Goal: Task Accomplishment & Management: Use online tool/utility

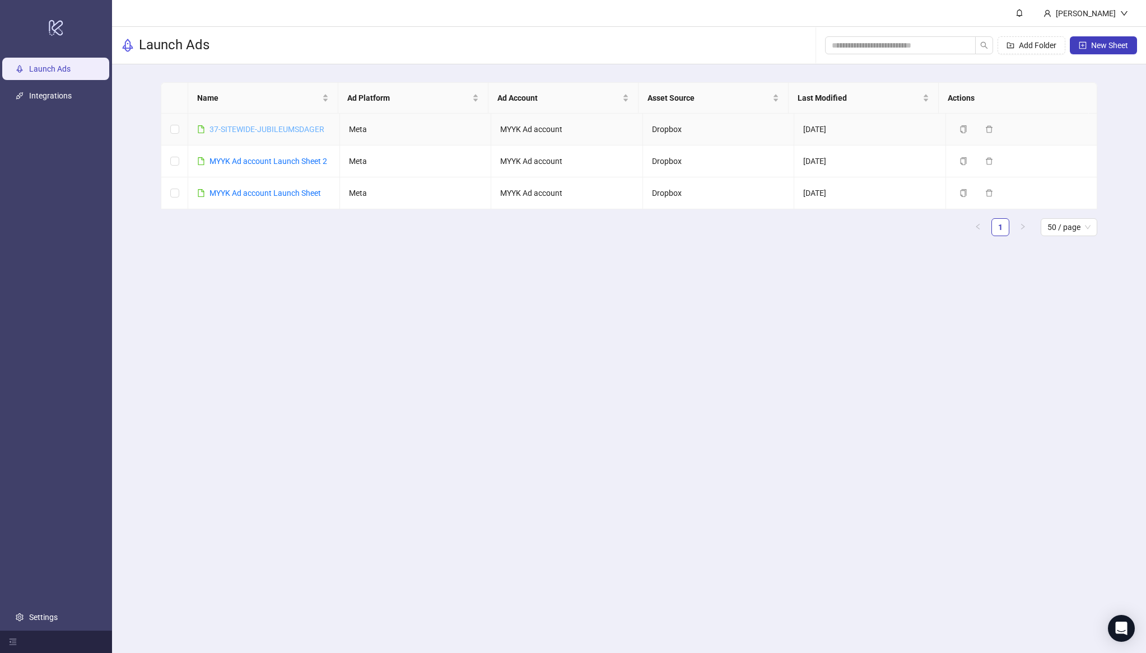
click at [287, 126] on link "37-SITEWIDE-JUBILEUMSDAGER" at bounding box center [266, 129] width 115 height 9
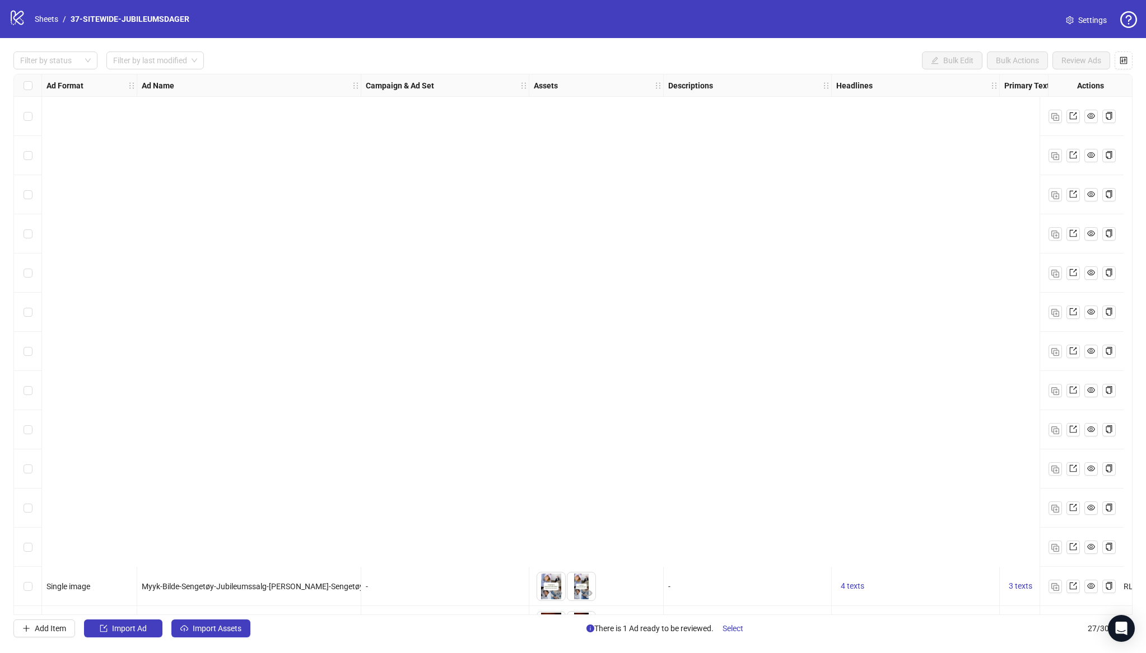
scroll to position [545, 0]
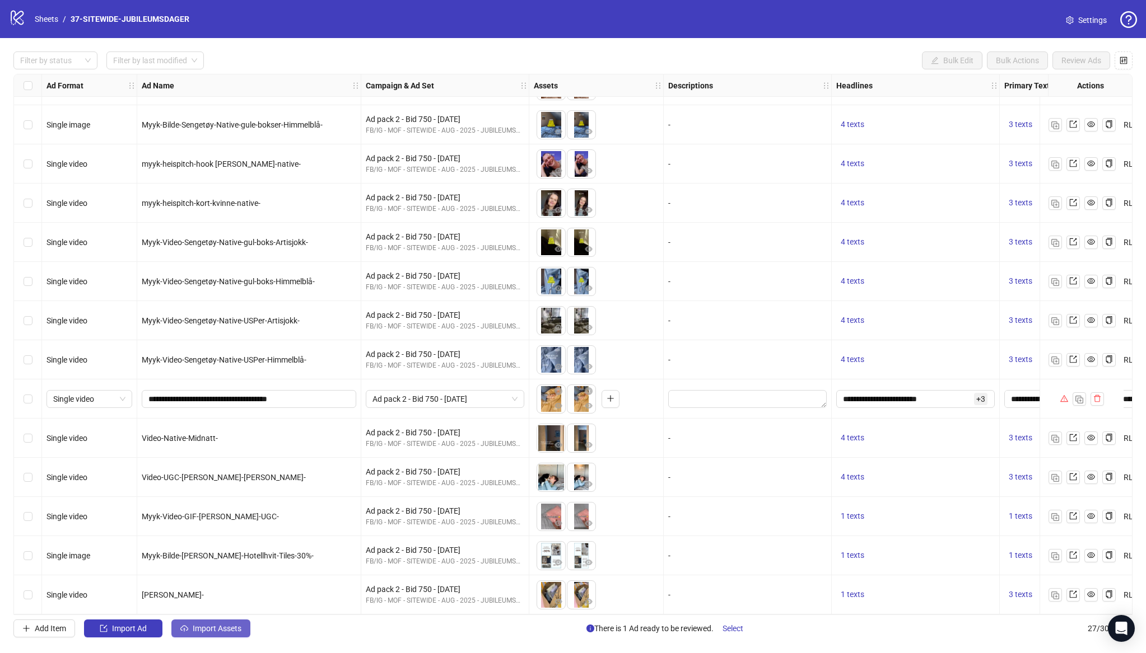
click at [200, 623] on button "Import Assets" at bounding box center [210, 629] width 79 height 18
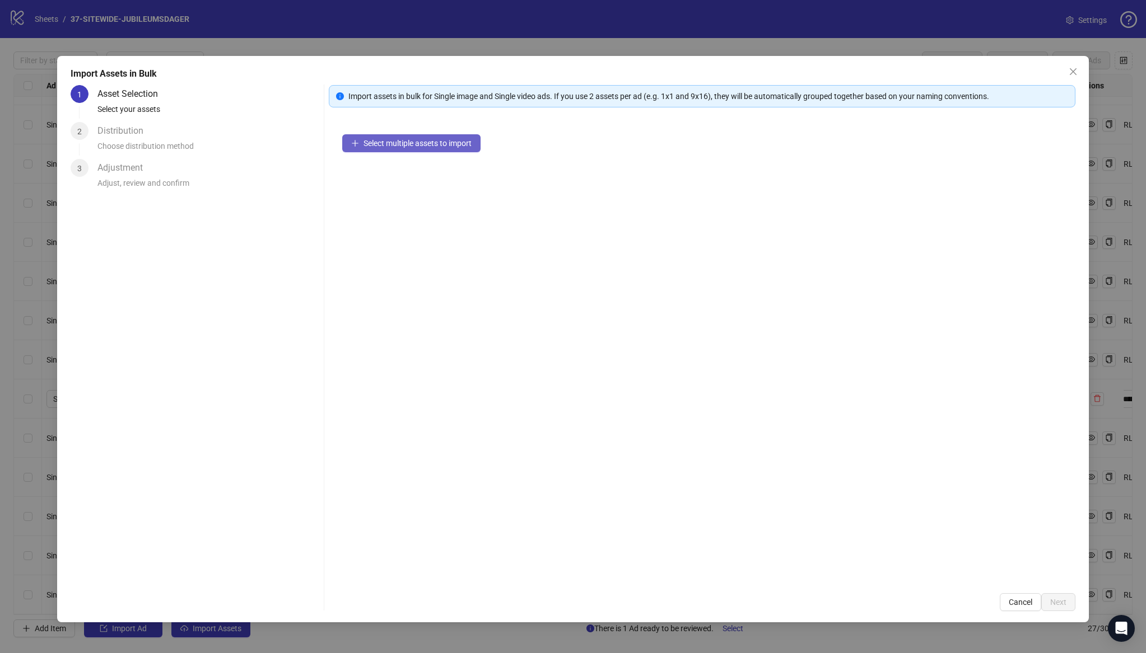
click at [436, 146] on span "Select multiple assets to import" at bounding box center [417, 143] width 108 height 9
click at [1058, 600] on span "Next" at bounding box center [1058, 602] width 16 height 9
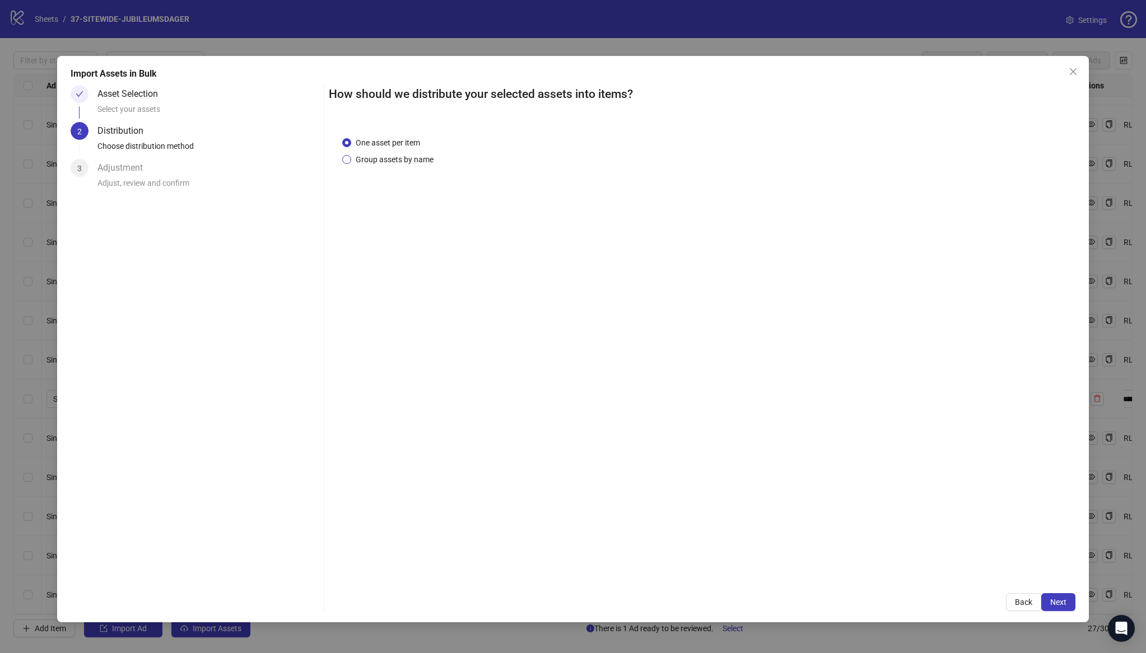
click at [406, 158] on span "Group assets by name" at bounding box center [394, 159] width 87 height 12
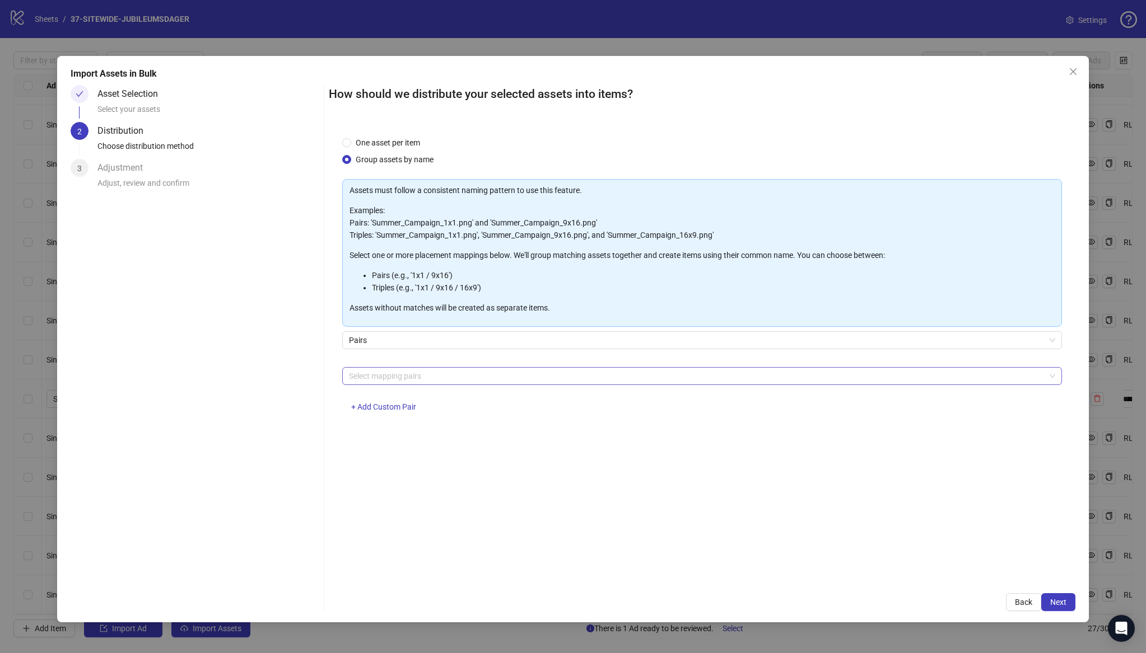
click at [383, 382] on div at bounding box center [695, 376] width 703 height 16
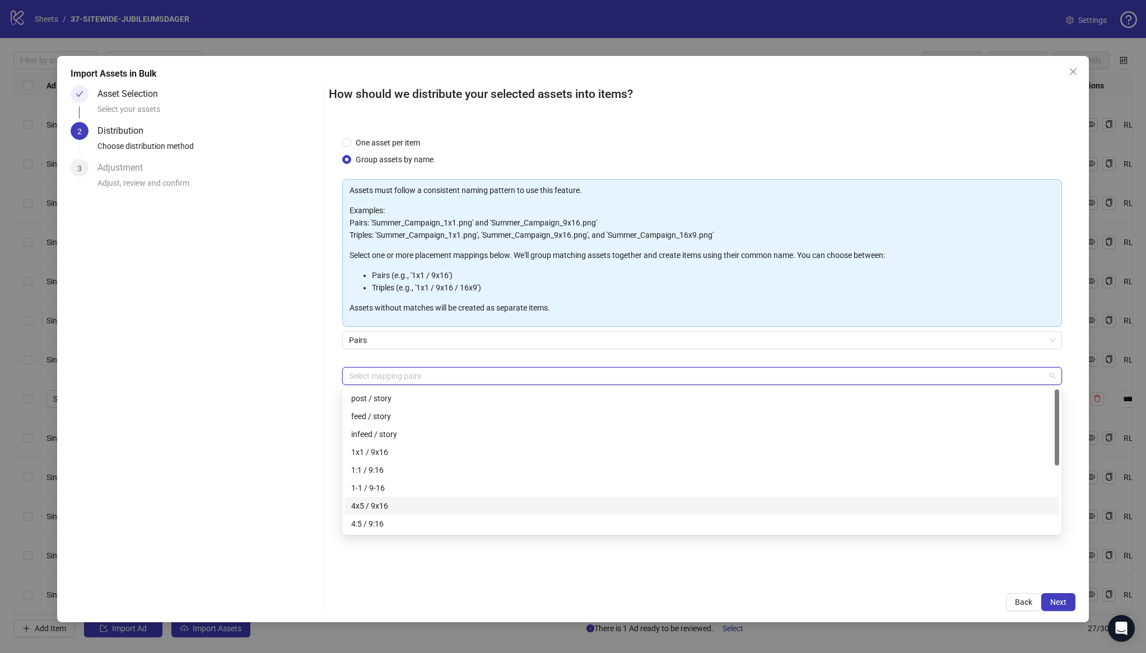
click at [386, 500] on div "4x5 / 9x16" at bounding box center [701, 506] width 701 height 12
click at [812, 587] on div "How should we distribute your selected assets into items? One asset per item Gr…" at bounding box center [702, 348] width 746 height 526
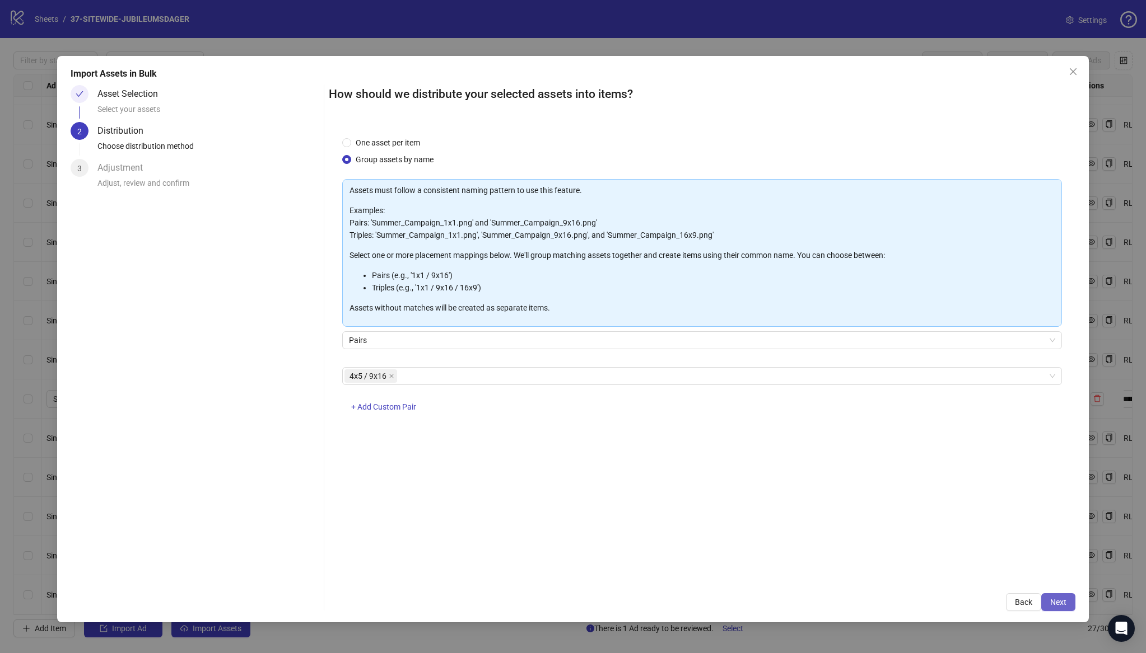
click at [1062, 604] on span "Next" at bounding box center [1058, 602] width 16 height 9
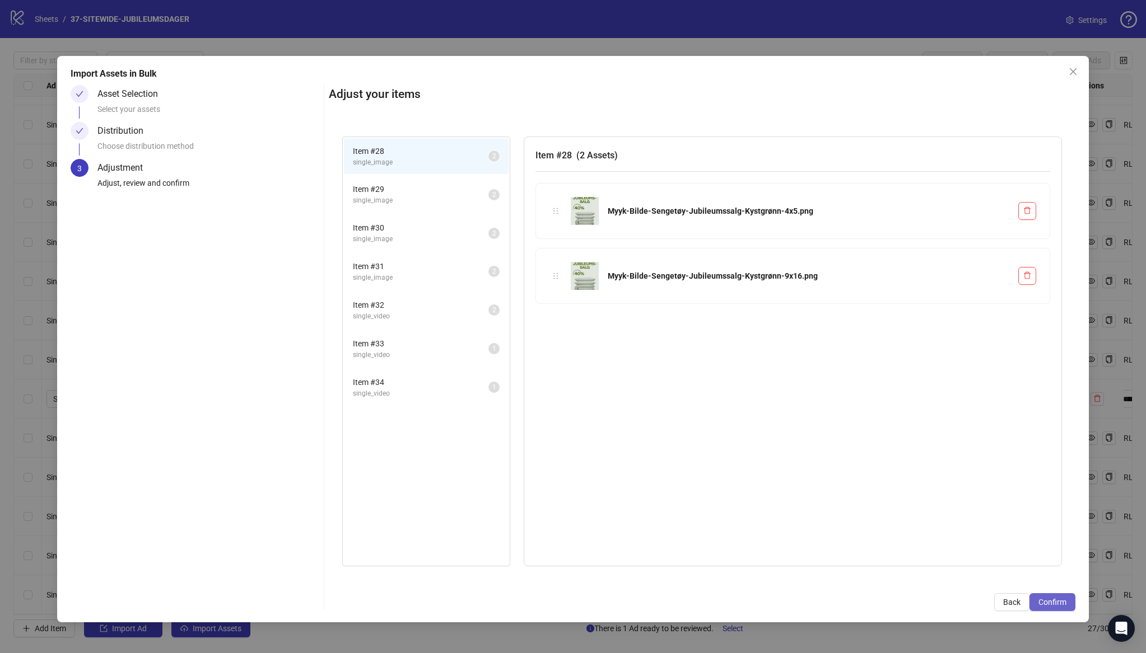
click at [1054, 604] on span "Confirm" at bounding box center [1052, 602] width 28 height 9
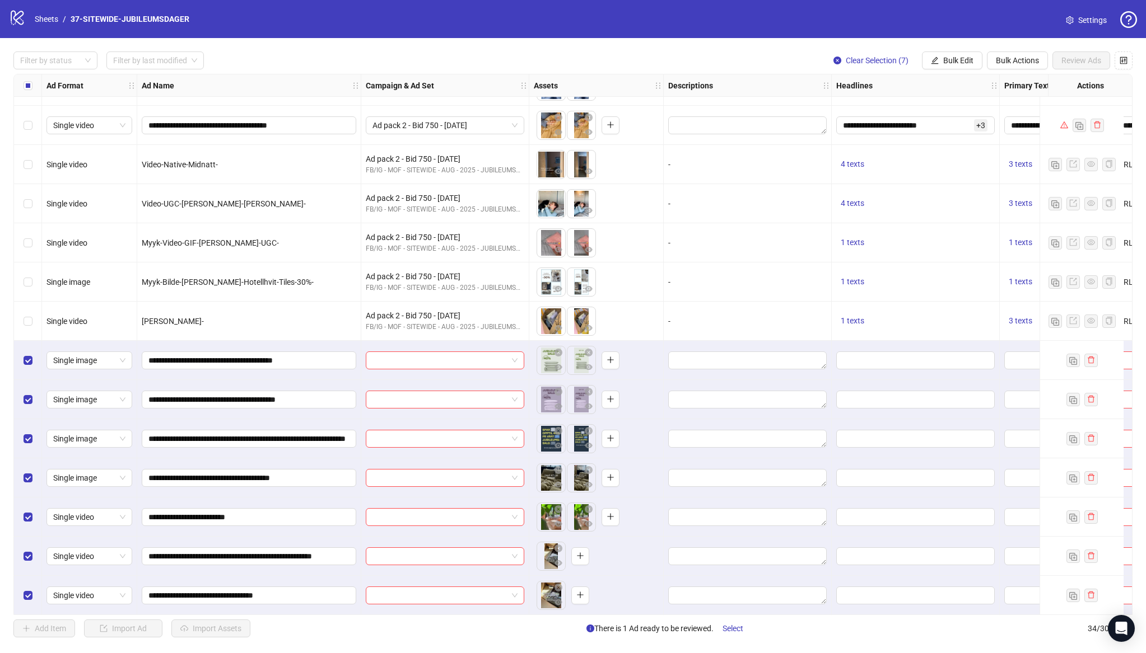
scroll to position [819, 0]
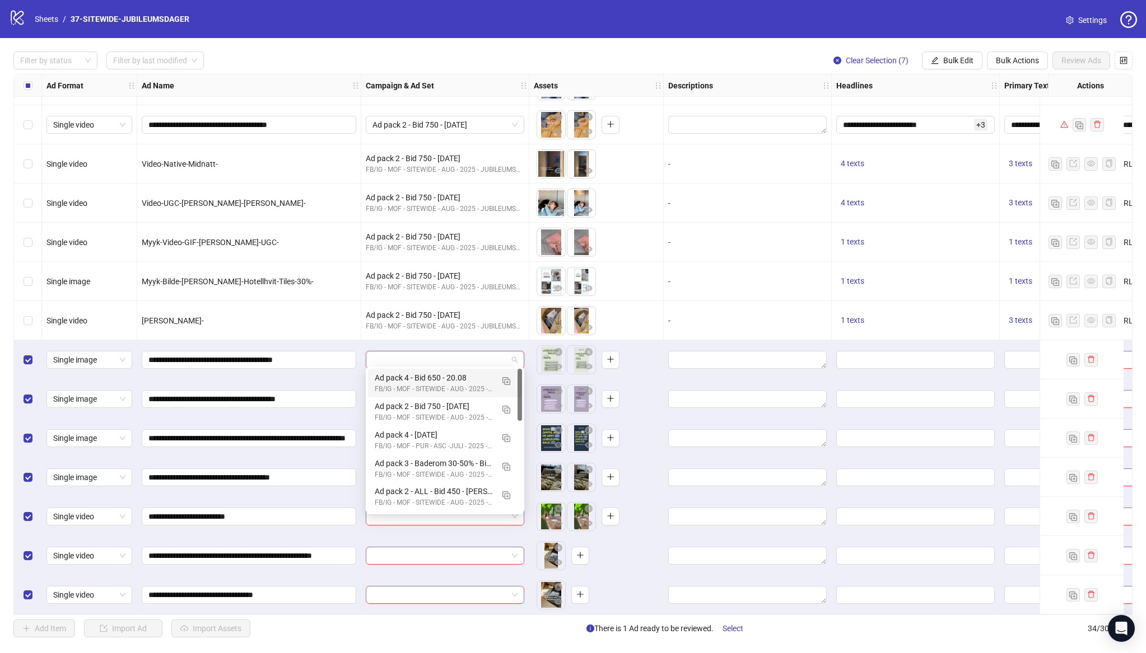
click at [418, 352] on input "search" at bounding box center [439, 360] width 135 height 17
click at [421, 373] on div "Ad pack 4 - Bid 650 - 20.08" at bounding box center [434, 378] width 118 height 12
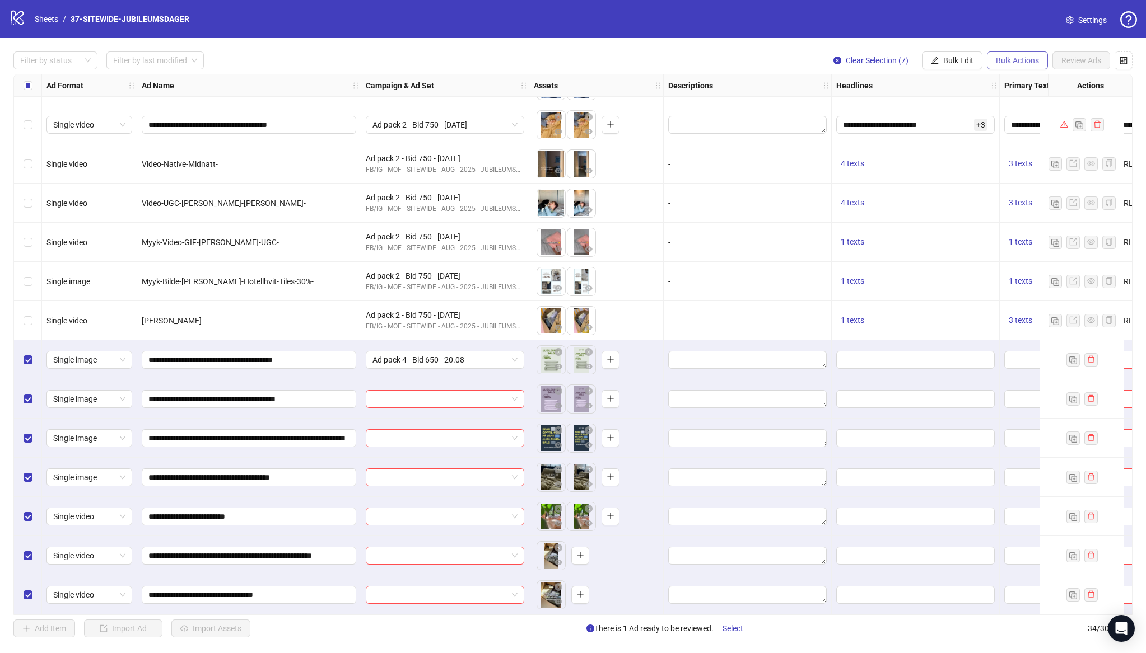
click at [1011, 68] on button "Bulk Actions" at bounding box center [1017, 61] width 61 height 18
click at [997, 50] on div "**********" at bounding box center [573, 344] width 1146 height 613
click at [957, 63] on span "Bulk Edit" at bounding box center [958, 60] width 30 height 9
click at [959, 121] on span "Campaign & Ad Set" at bounding box center [962, 119] width 67 height 12
click at [1001, 139] on icon "check" at bounding box center [998, 138] width 8 height 8
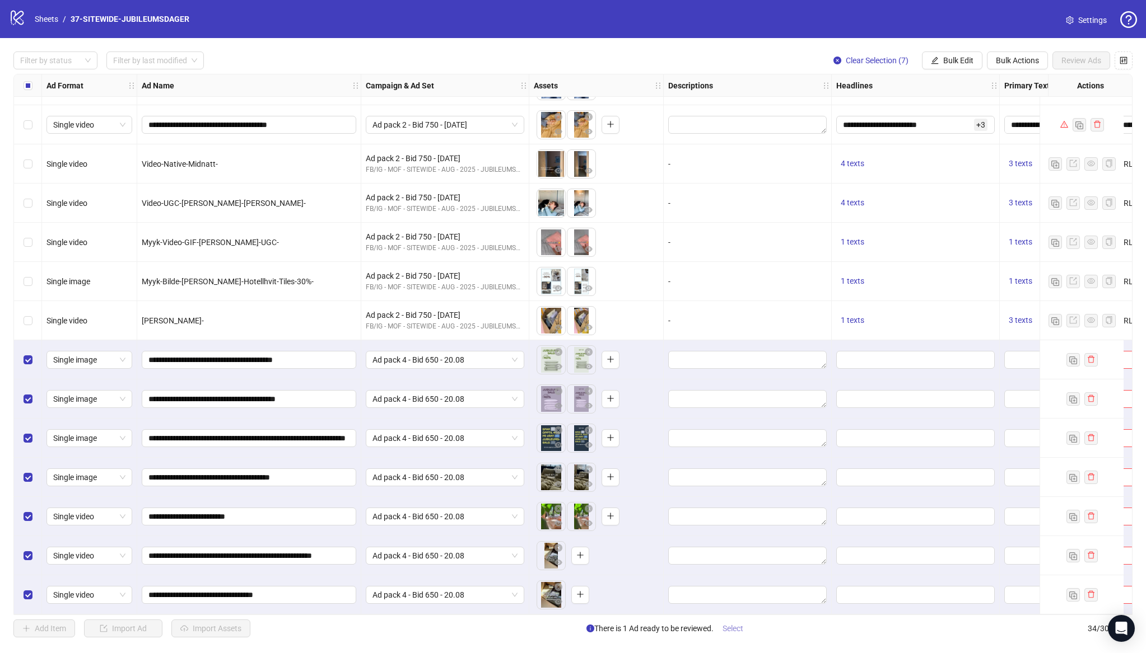
click at [732, 631] on span "Select" at bounding box center [732, 628] width 21 height 9
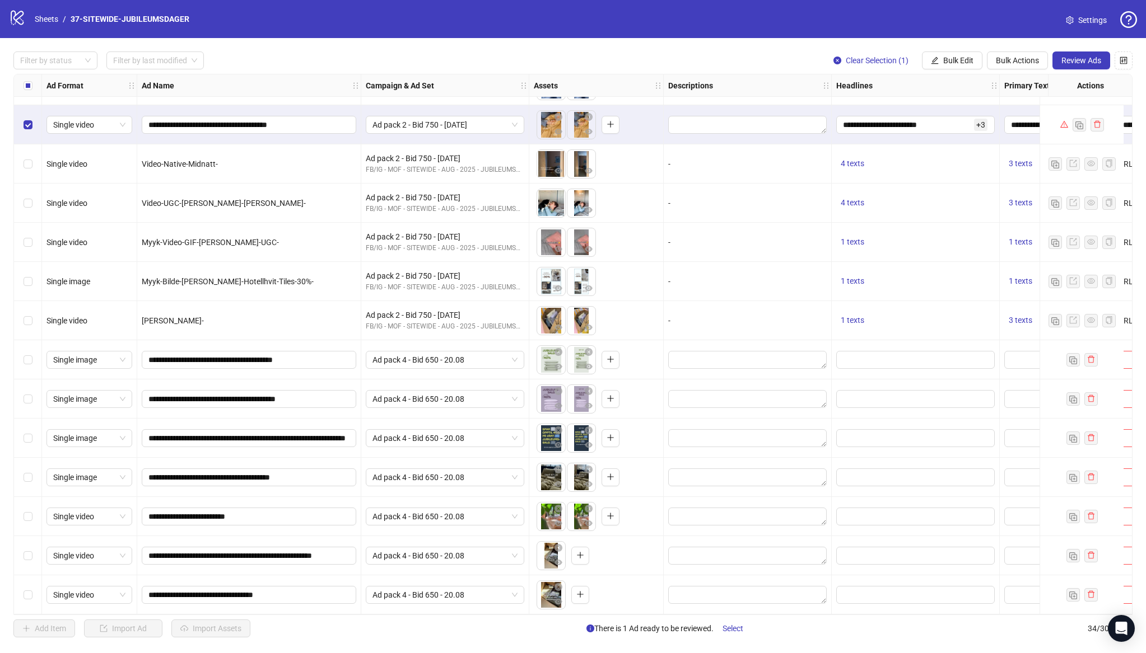
click at [1062, 122] on icon "warning" at bounding box center [1064, 124] width 8 height 8
click at [837, 64] on icon "close-circle" at bounding box center [837, 61] width 8 height 8
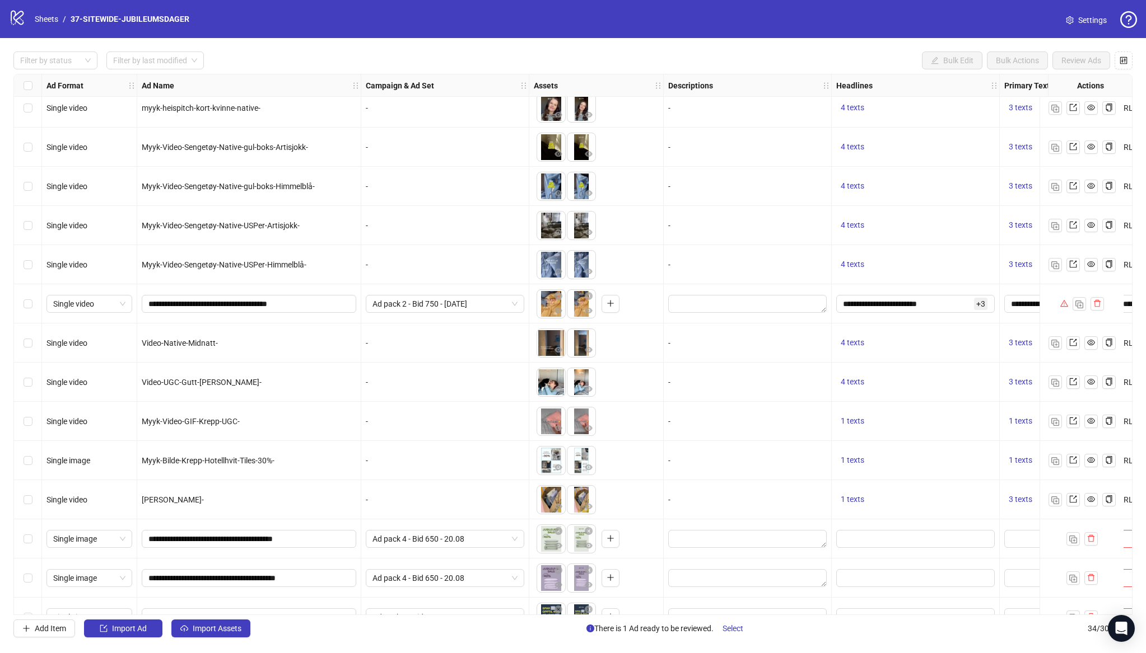
scroll to position [819, 0]
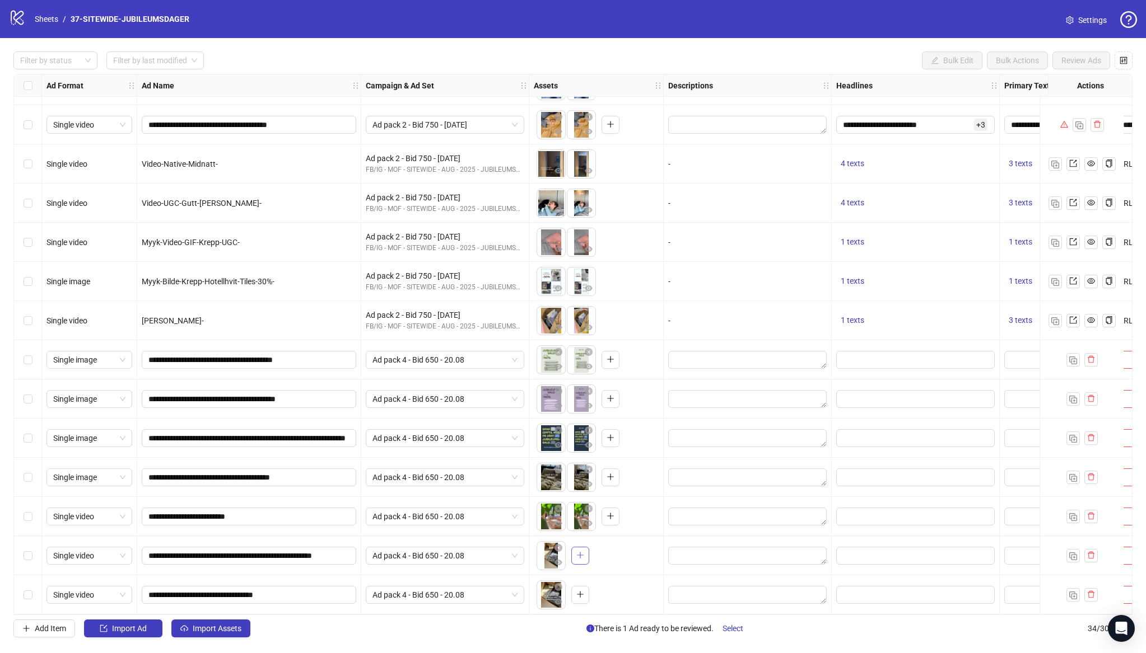
click at [574, 550] on button "button" at bounding box center [580, 556] width 18 height 18
drag, startPoint x: 578, startPoint y: 550, endPoint x: 554, endPoint y: 550, distance: 24.1
click at [554, 550] on body "**********" at bounding box center [573, 326] width 1146 height 653
click at [43, 361] on div "Single image" at bounding box center [89, 359] width 95 height 39
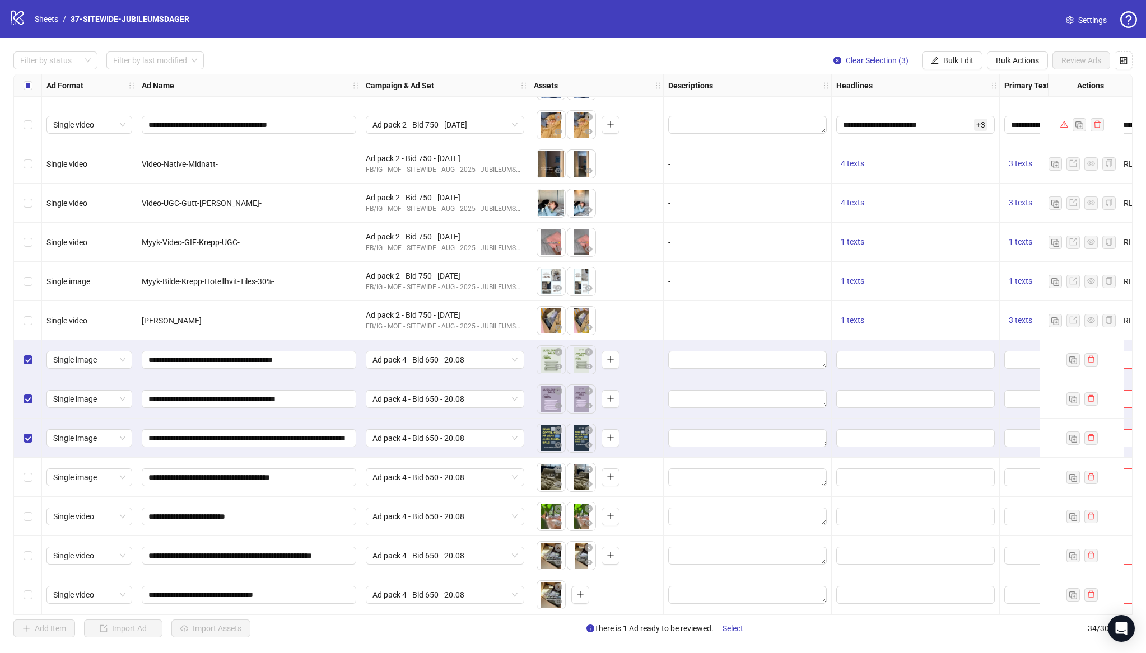
click at [22, 474] on div "Select row 31" at bounding box center [28, 477] width 28 height 39
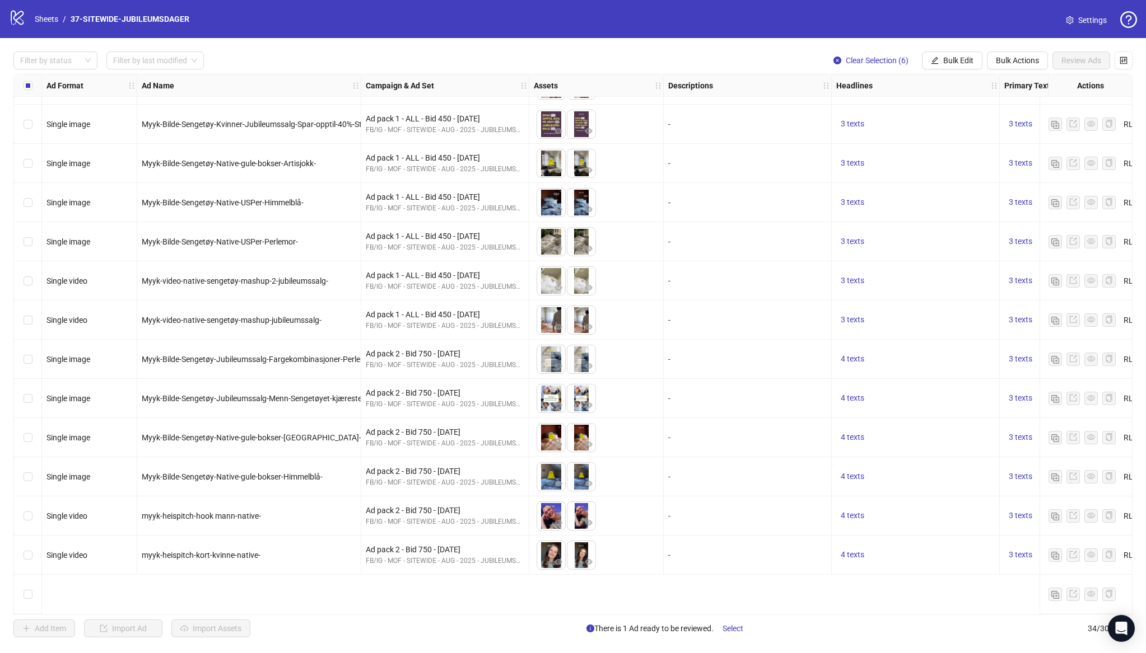
scroll to position [0, 0]
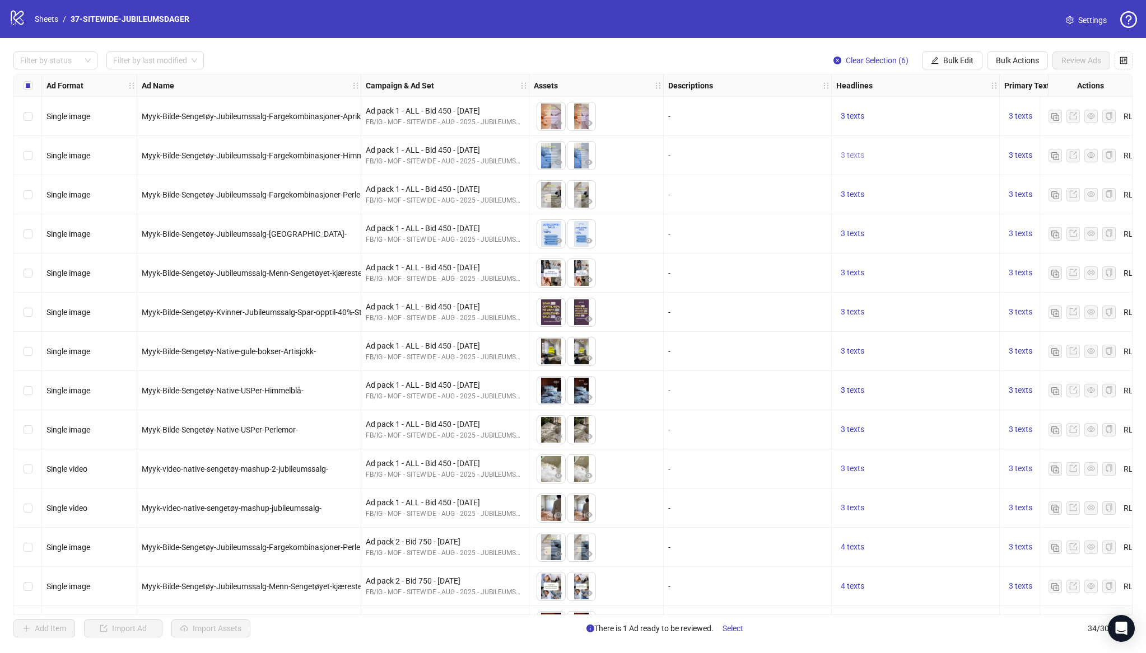
click at [861, 154] on span "3 texts" at bounding box center [852, 155] width 24 height 9
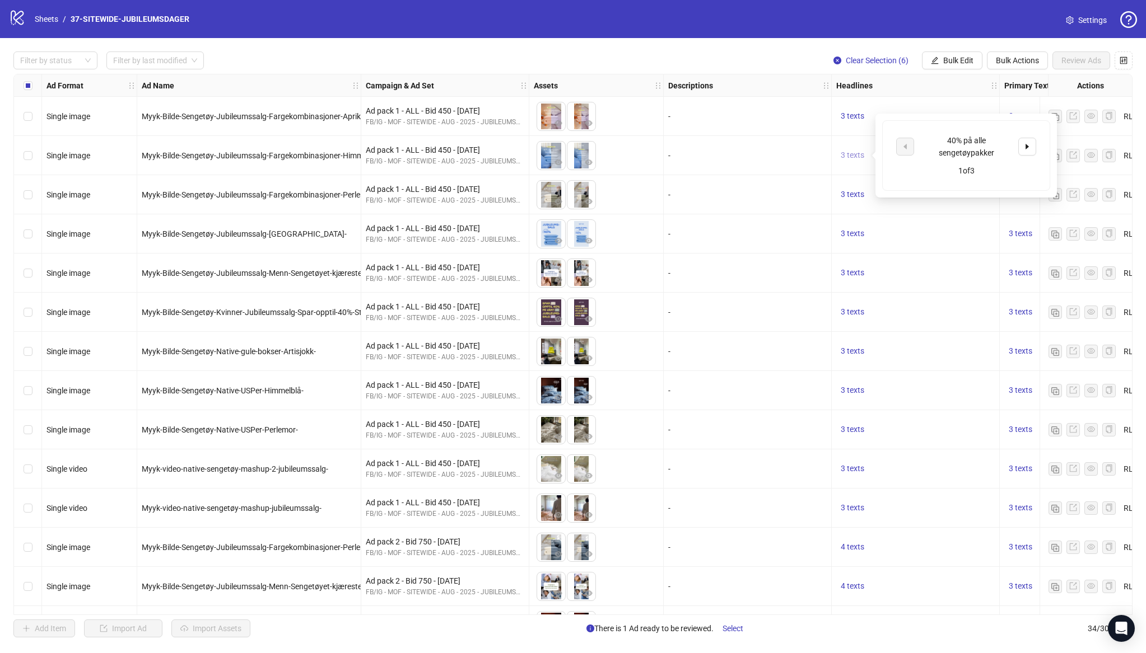
click at [861, 154] on span "3 texts" at bounding box center [852, 155] width 24 height 9
click at [952, 52] on button "Bulk Edit" at bounding box center [952, 61] width 60 height 18
click at [951, 156] on span "Headlines" at bounding box center [962, 154] width 67 height 12
click at [806, 128] on div "-" at bounding box center [747, 116] width 168 height 39
click at [856, 118] on span "3 texts" at bounding box center [852, 115] width 24 height 9
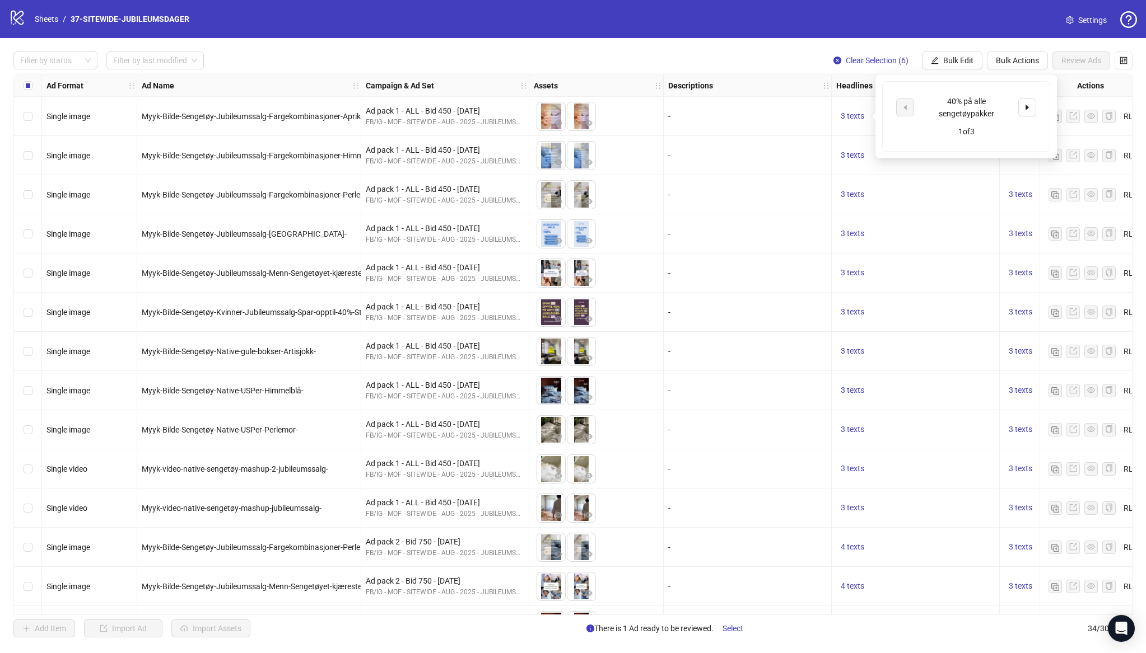
click at [944, 107] on div "40% på alle sengetøypakker" at bounding box center [965, 107] width 93 height 25
copy div "40% på alle sengetøypakker"
click at [951, 59] on span "Bulk Edit" at bounding box center [958, 60] width 30 height 9
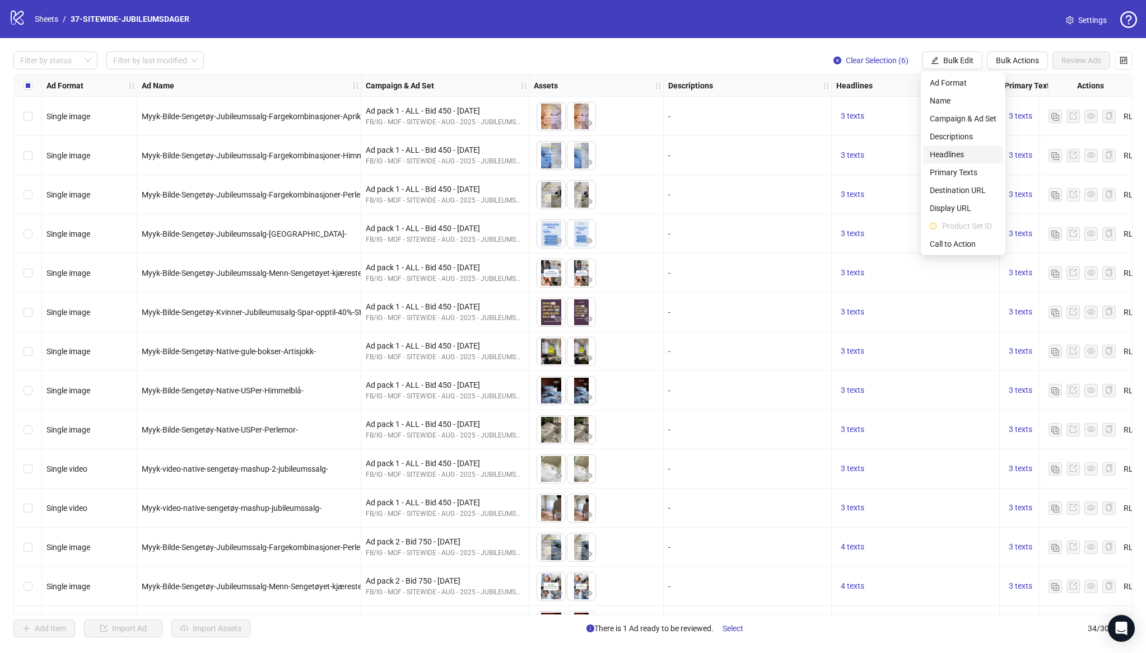
click at [957, 152] on span "Headlines" at bounding box center [962, 154] width 67 height 12
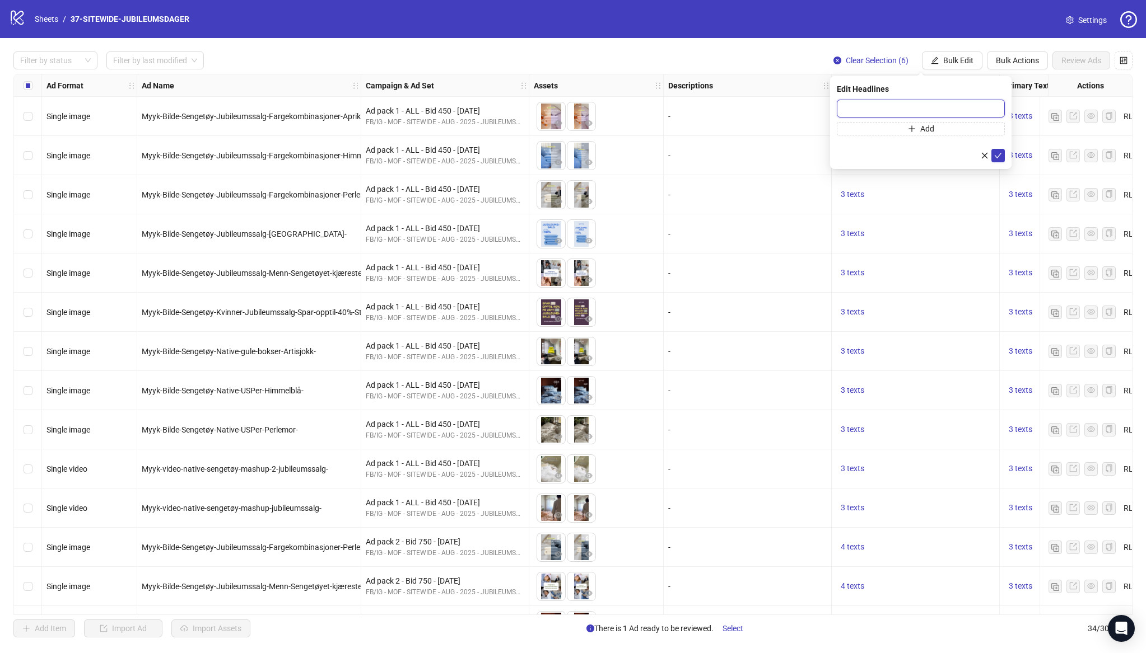
click at [890, 105] on input "text" at bounding box center [920, 109] width 168 height 18
paste input "**********"
type input "**********"
click at [904, 131] on button "Add" at bounding box center [920, 128] width 168 height 13
click at [854, 231] on span "3 texts" at bounding box center [852, 233] width 24 height 9
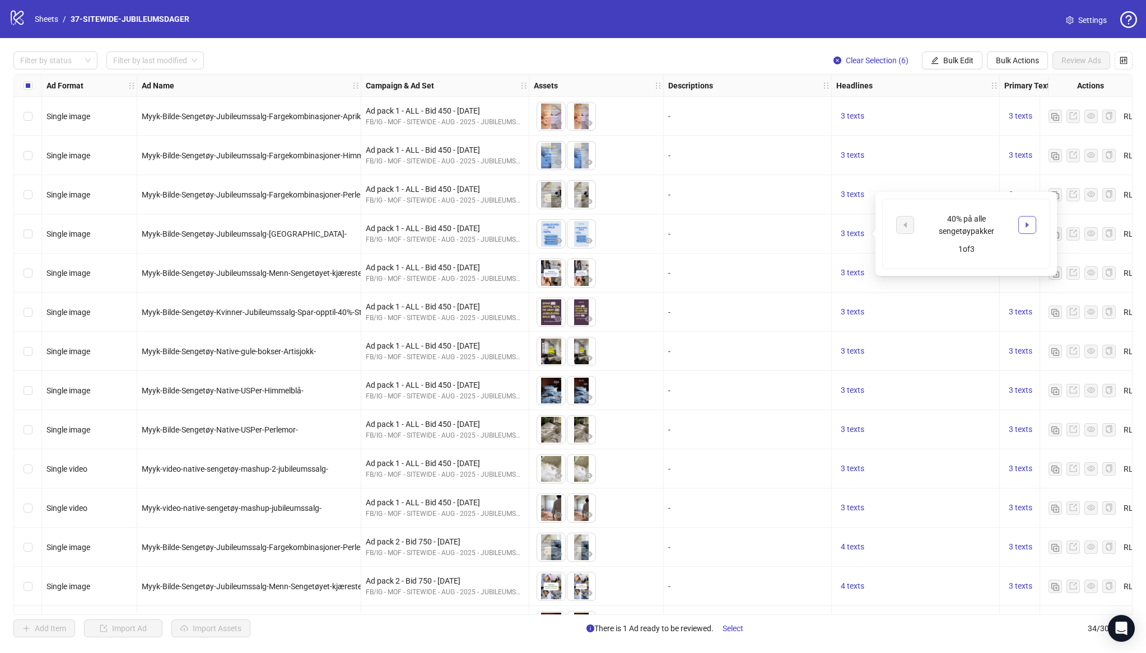
click at [1027, 225] on icon "caret-right" at bounding box center [1026, 225] width 3 height 6
click at [952, 219] on div "Jubileumssalg: 40% på pakkedeals" at bounding box center [965, 225] width 93 height 25
copy div "Jubileumssalg: 40% på pakkedeals"
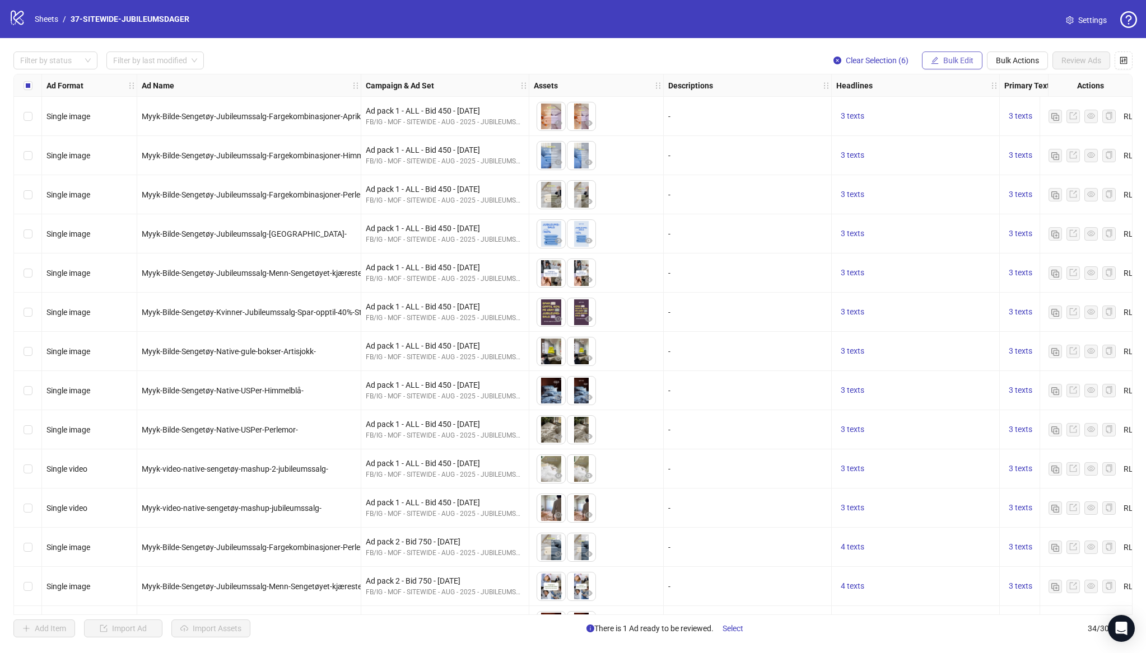
click at [956, 61] on span "Bulk Edit" at bounding box center [958, 60] width 30 height 9
click at [847, 117] on span "3 texts" at bounding box center [852, 115] width 24 height 9
click at [1029, 106] on icon "caret-right" at bounding box center [1027, 108] width 8 height 8
click at [960, 220] on div "3 texts" at bounding box center [915, 233] width 168 height 39
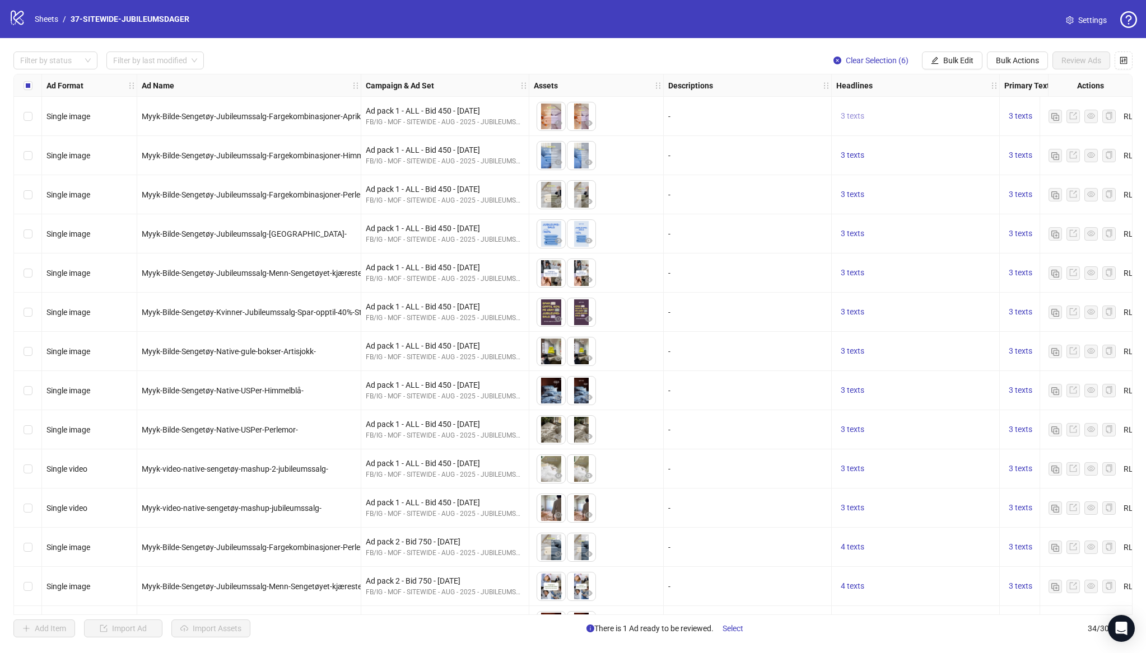
click at [855, 114] on span "3 texts" at bounding box center [852, 115] width 24 height 9
click at [973, 111] on div "Jubileumssalg: 30 - 40% på hele myyk.no" at bounding box center [965, 107] width 93 height 25
copy div "Jubileumssalg: 30 - 40% på hele myyk.no"
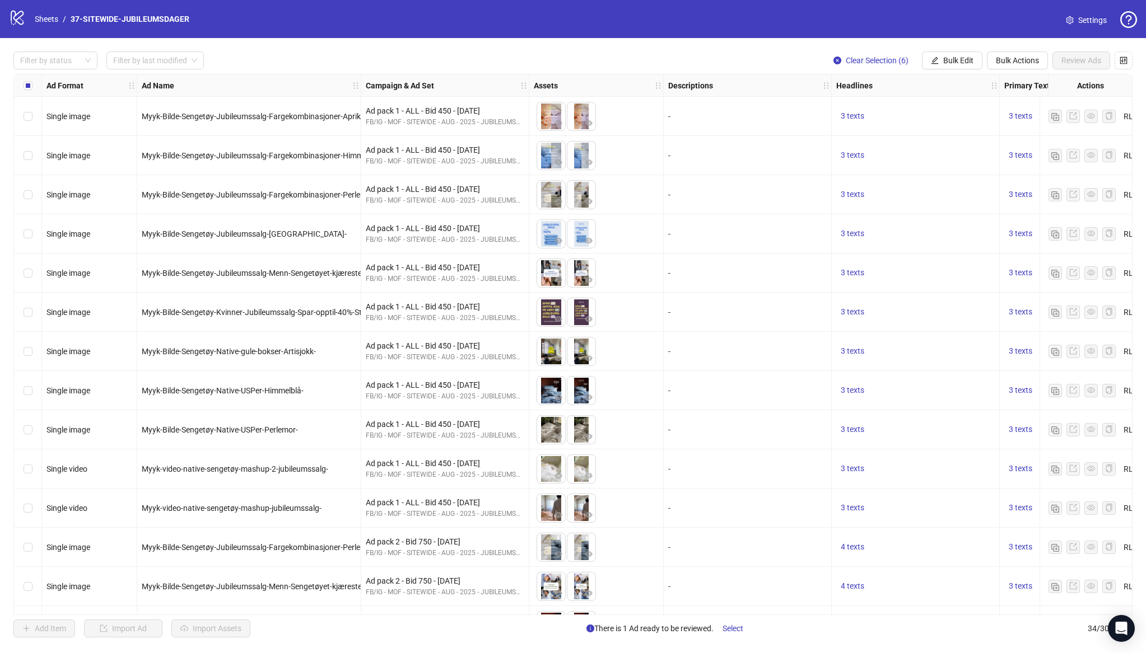
click at [817, 115] on div "-" at bounding box center [747, 116] width 158 height 12
click at [951, 60] on span "Bulk Edit" at bounding box center [958, 60] width 30 height 9
click at [946, 153] on span "Headlines" at bounding box center [962, 154] width 67 height 12
click at [848, 130] on input "text" at bounding box center [915, 131] width 144 height 12
paste input "**********"
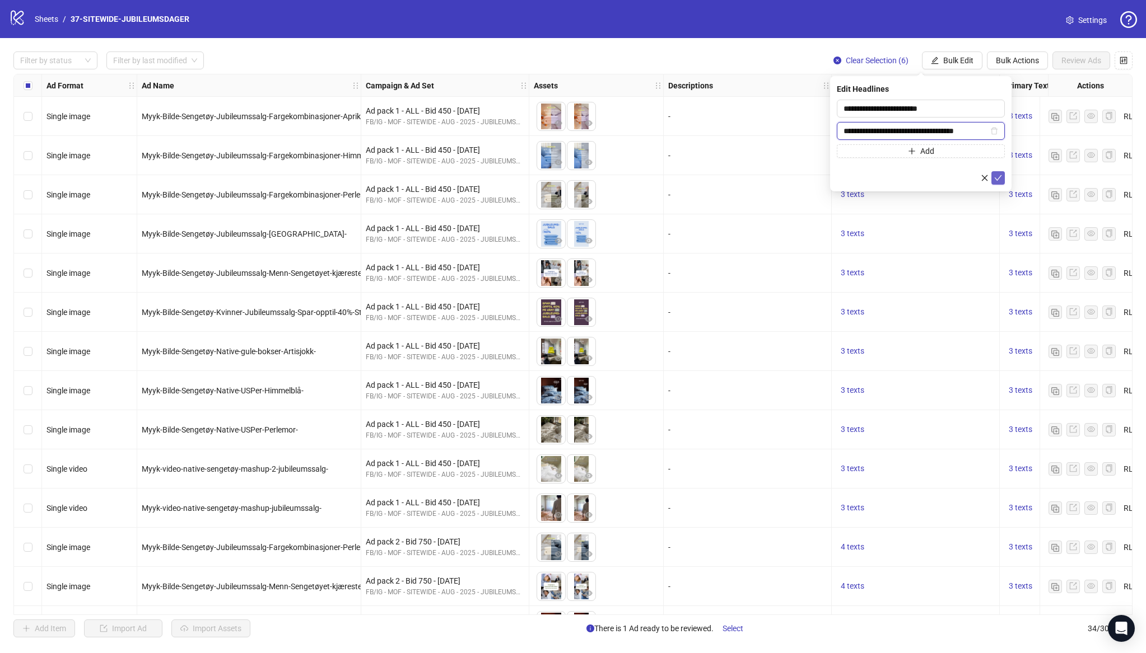
type input "**********"
click at [1001, 174] on icon "check" at bounding box center [998, 178] width 8 height 8
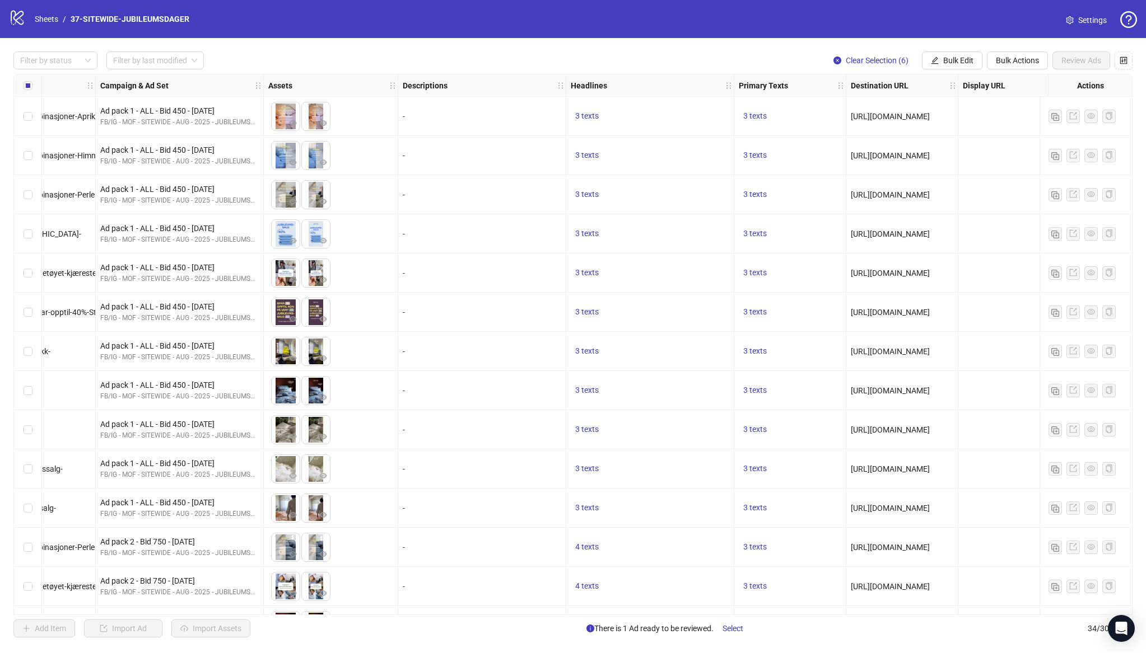
scroll to position [0, 282]
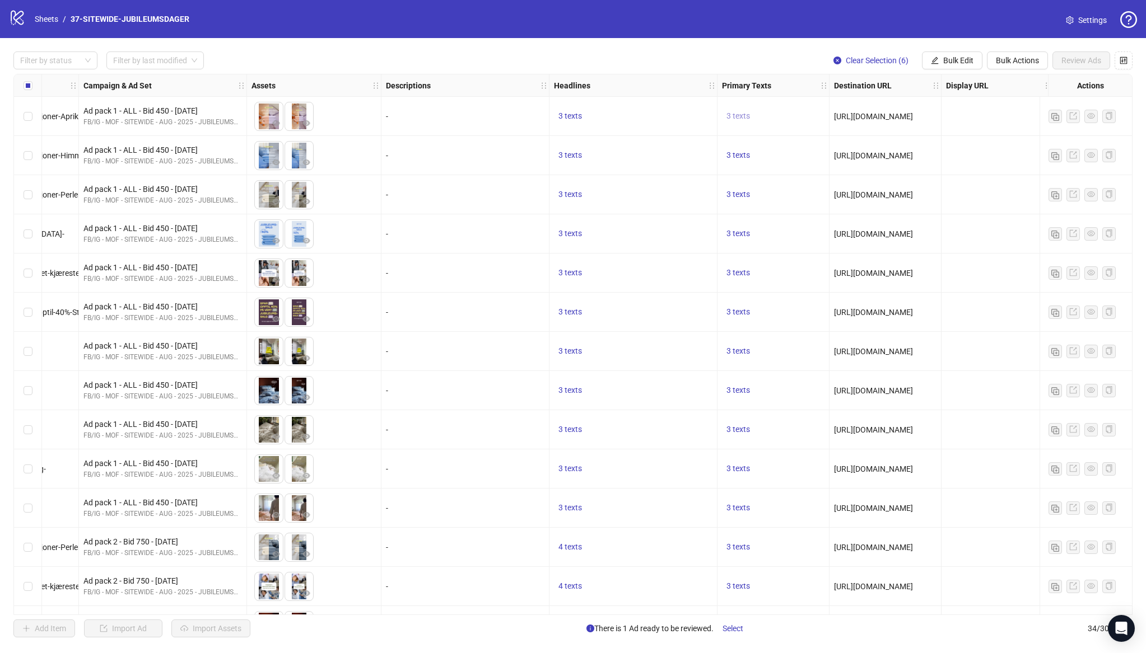
click at [747, 117] on span "3 texts" at bounding box center [738, 115] width 24 height 9
click at [839, 122] on div "Gjør det enkelt å oppgradere soverommet: 🛏️ Ferdige sett i vår mykeste bomull 🎁…" at bounding box center [851, 107] width 93 height 86
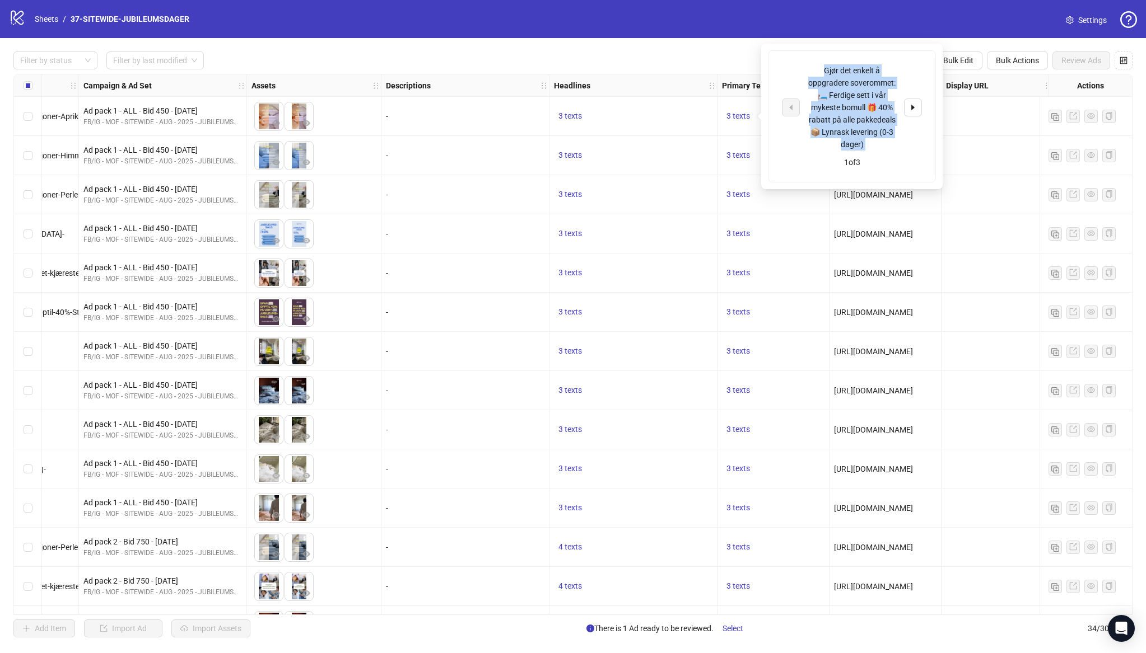
click at [839, 122] on div "Gjør det enkelt å oppgradere soverommet: 🛏️ Ferdige sett i vår mykeste bomull 🎁…" at bounding box center [851, 107] width 93 height 86
copy div "Gjør det enkelt å oppgradere soverommet: 🛏️ Ferdige sett i vår mykeste bomull 🎁…"
click at [957, 64] on span "Bulk Edit" at bounding box center [958, 60] width 30 height 9
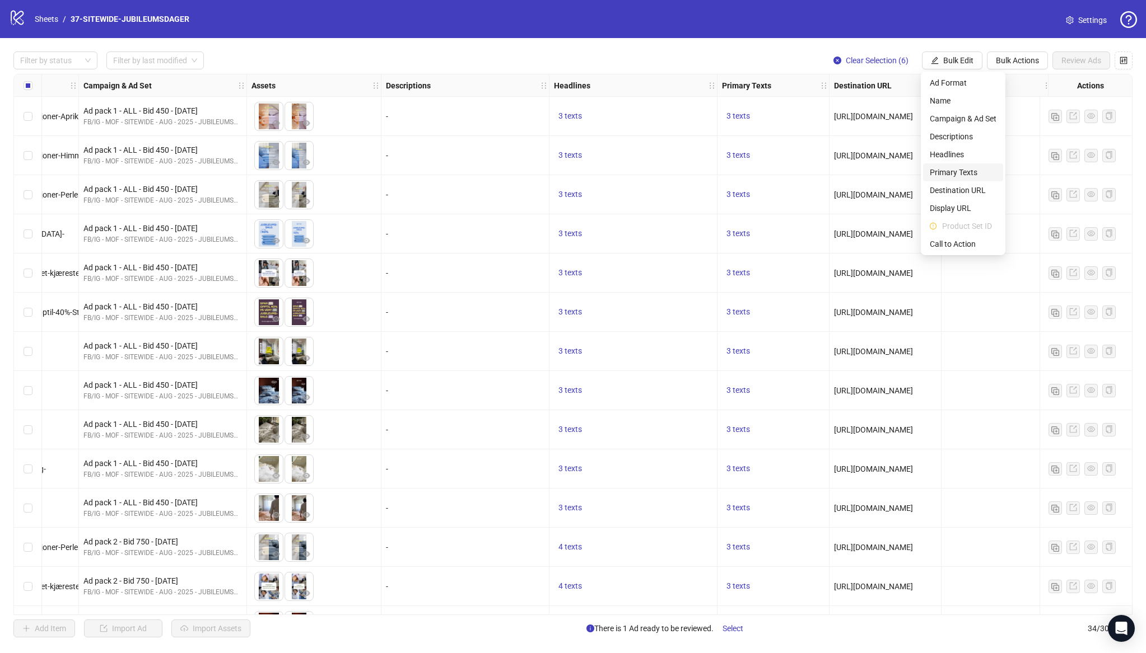
click at [955, 171] on span "Primary Texts" at bounding box center [962, 172] width 67 height 12
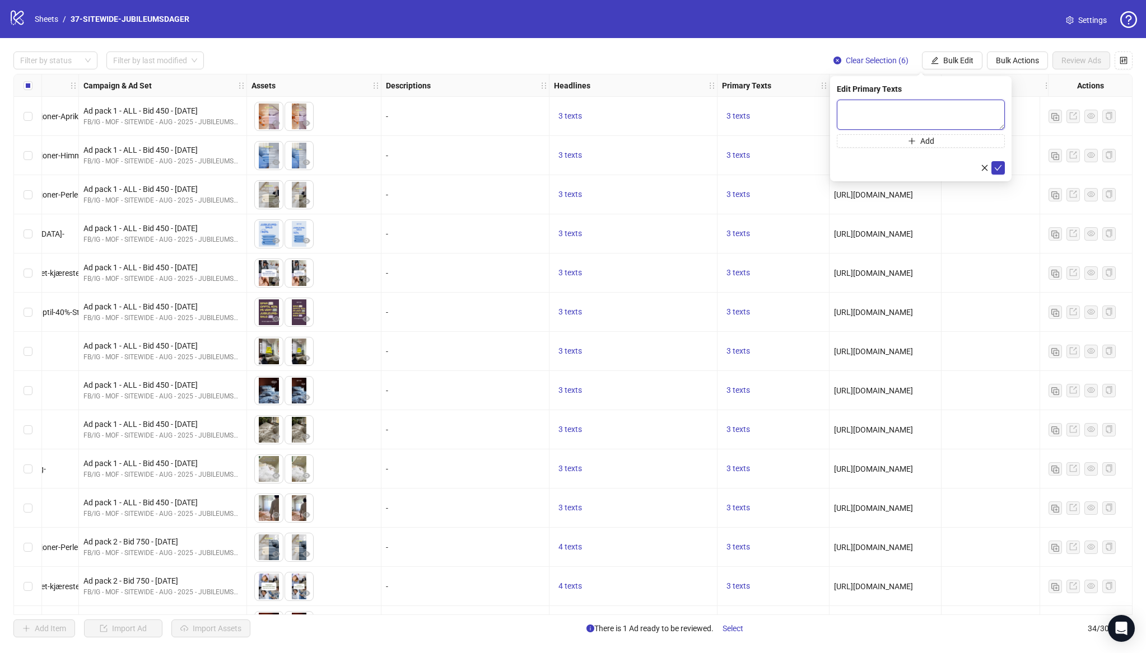
click at [880, 107] on textarea at bounding box center [920, 115] width 168 height 30
paste textarea "**********"
type textarea "**********"
click at [911, 144] on icon "plus" at bounding box center [912, 141] width 8 height 8
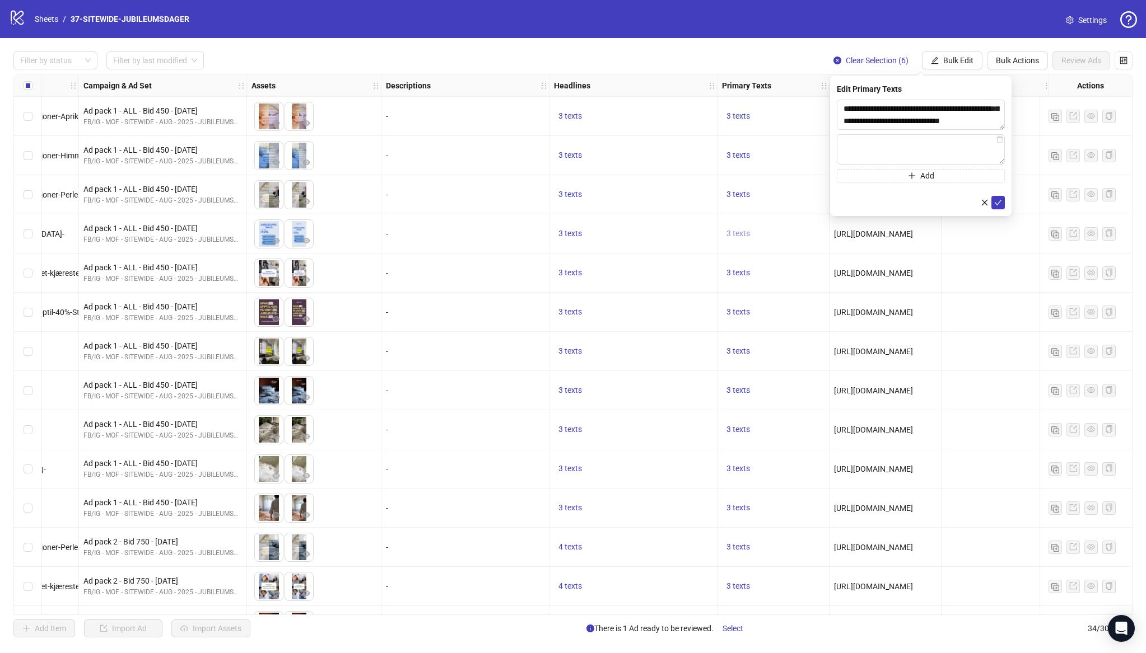
click at [741, 236] on span "3 texts" at bounding box center [738, 233] width 24 height 9
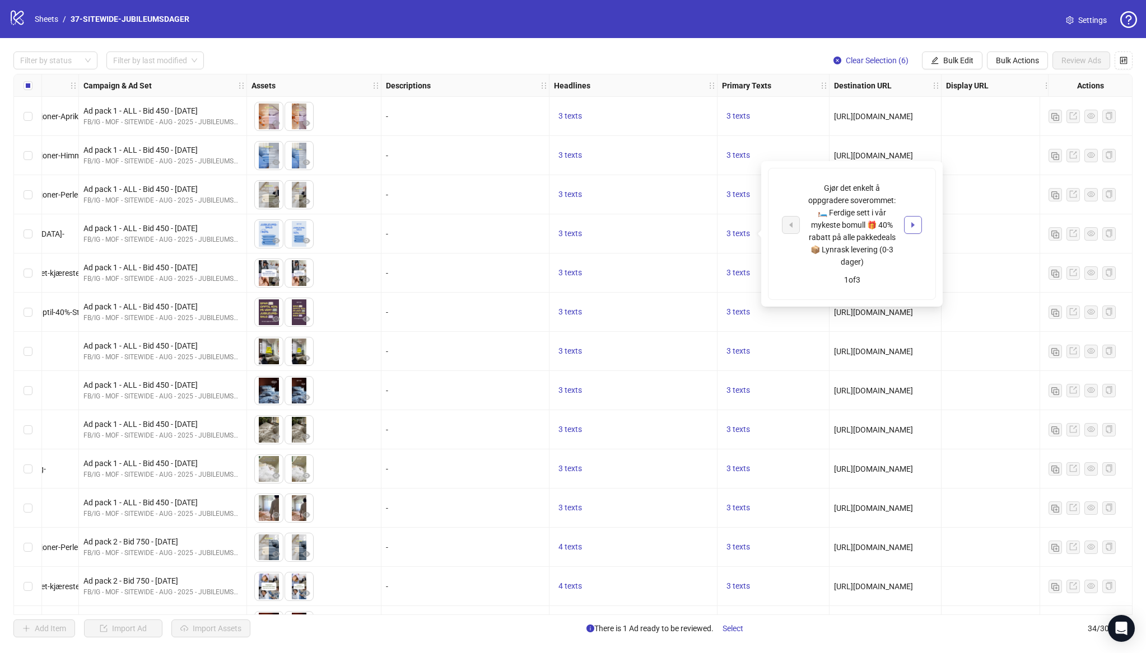
click at [913, 223] on icon "caret-right" at bounding box center [913, 225] width 8 height 8
drag, startPoint x: 877, startPoint y: 250, endPoint x: 802, endPoint y: 197, distance: 92.0
click at [802, 197] on div "+7000 anmeldelser ⭐️⭐️⭐️⭐️⭐️ + 50.000 kunder 😴😴😴 100% økologisk og GOTS-sertifi…" at bounding box center [852, 225] width 140 height 62
copy div "+7000 anmeldelser ⭐️⭐️⭐️⭐️⭐️ + 50.000 kunder 😴😴😴 100% økologisk og GOTS-sertifi…"
click at [957, 61] on span "Bulk Edit" at bounding box center [958, 60] width 30 height 9
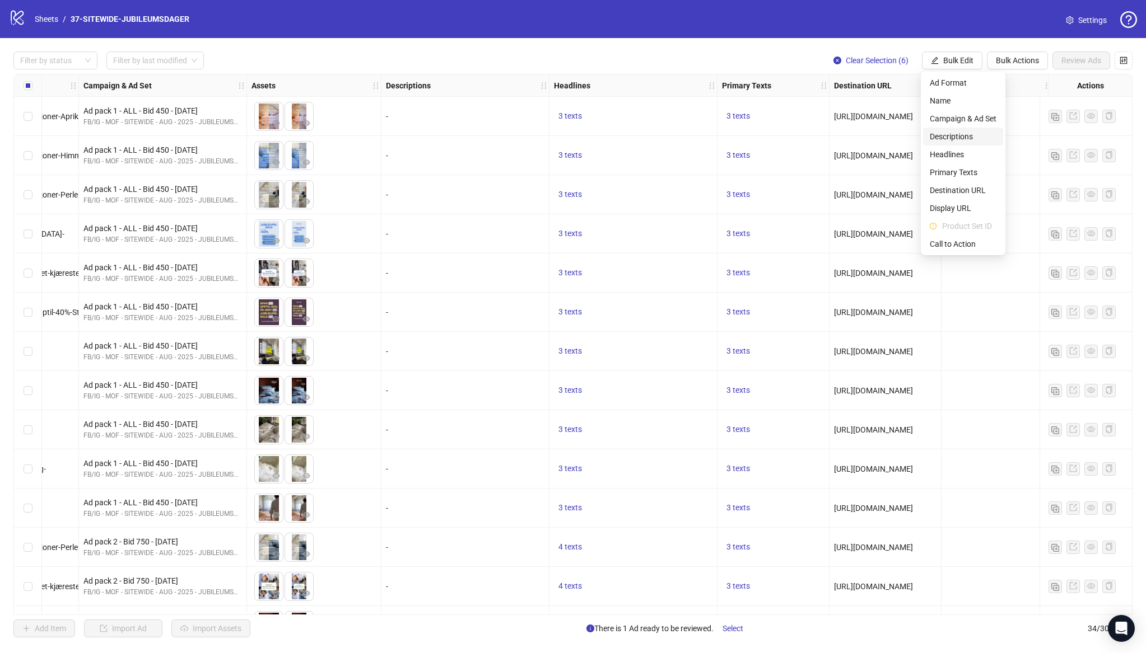
click at [953, 137] on span "Descriptions" at bounding box center [962, 136] width 67 height 12
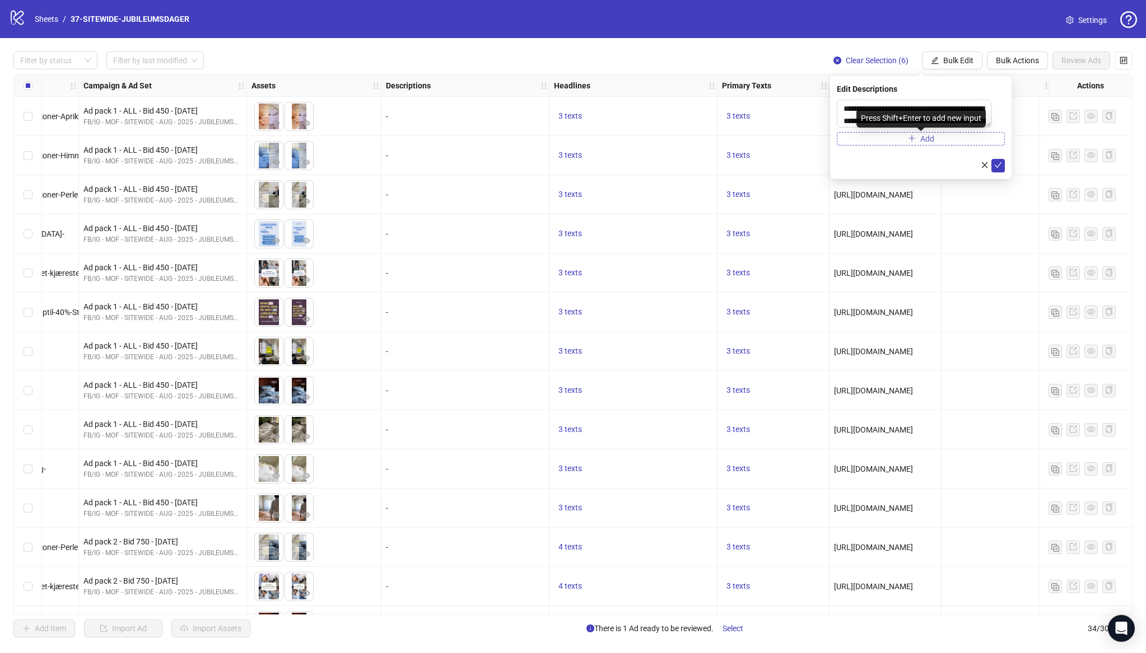
click at [867, 141] on button "Add" at bounding box center [920, 138] width 168 height 13
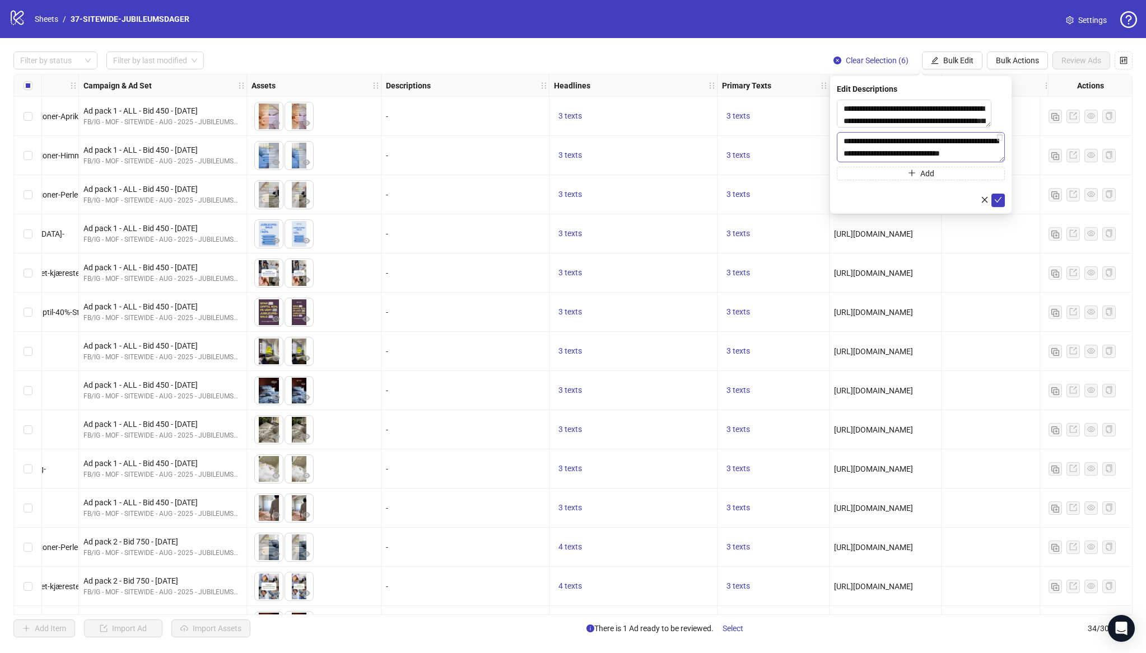
scroll to position [8, 0]
type textarea "**********"
click at [760, 277] on div "3 texts" at bounding box center [773, 273] width 102 height 13
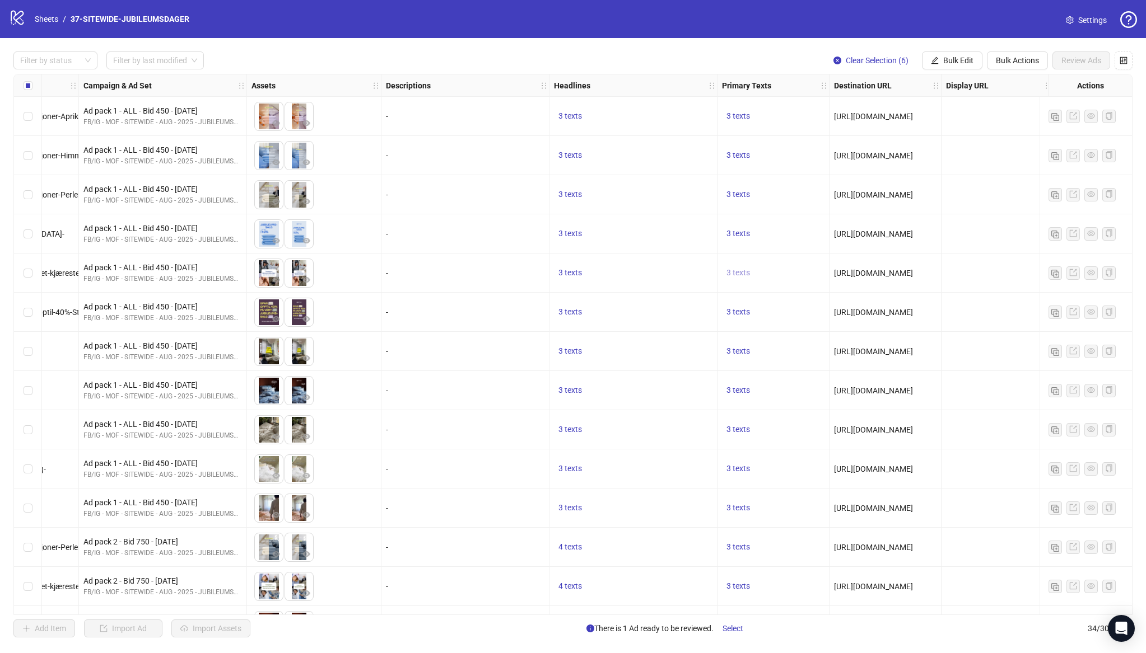
click at [744, 274] on span "3 texts" at bounding box center [738, 272] width 24 height 9
click at [912, 262] on icon "caret-right" at bounding box center [913, 264] width 8 height 8
drag, startPoint x: 877, startPoint y: 282, endPoint x: 798, endPoint y: 244, distance: 87.9
click at [798, 244] on div "☁️ Luksuskvalitet til fornuftige priser ⭐️ +7000 anmeldelser 😴 + 50.000 kunder" at bounding box center [852, 264] width 140 height 49
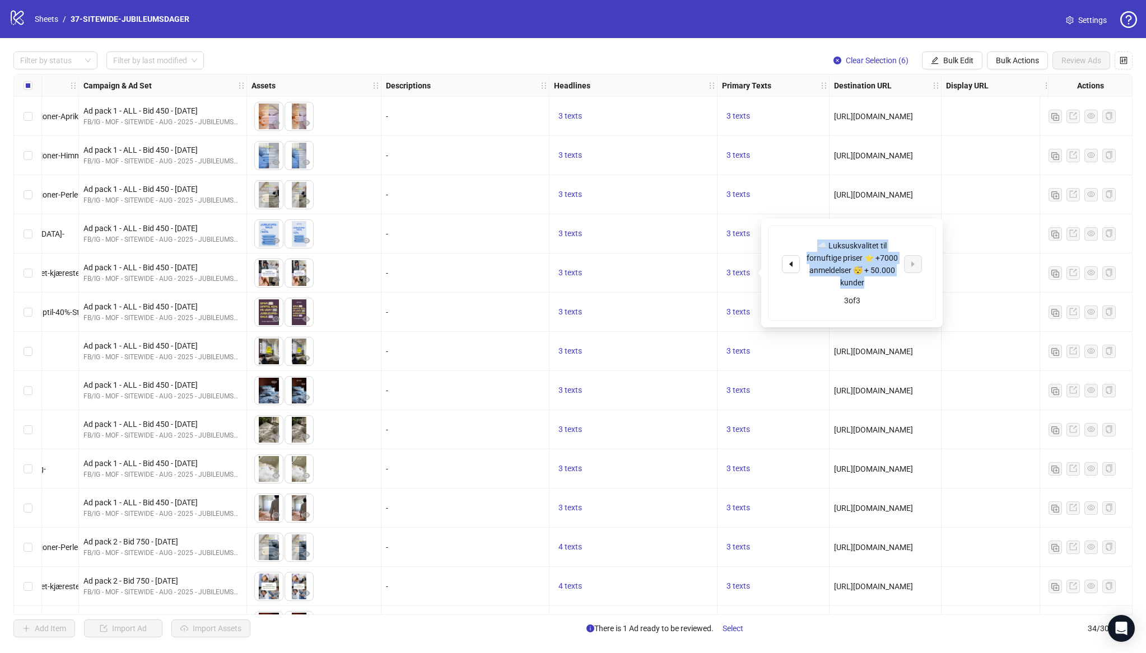
copy div "☁️ Luksuskvalitet til fornuftige priser ⭐️ +7000 anmeldelser 😴 + 50.000 kunder"
click at [955, 60] on span "Bulk Edit" at bounding box center [958, 60] width 30 height 9
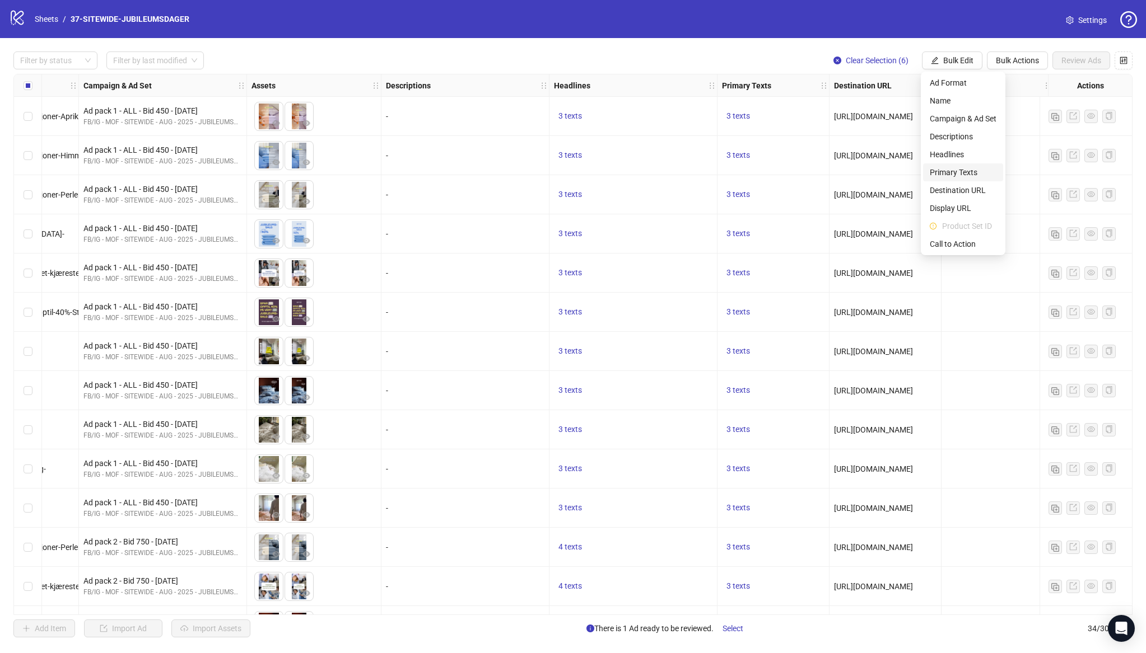
click at [957, 170] on span "Primary Texts" at bounding box center [962, 172] width 67 height 12
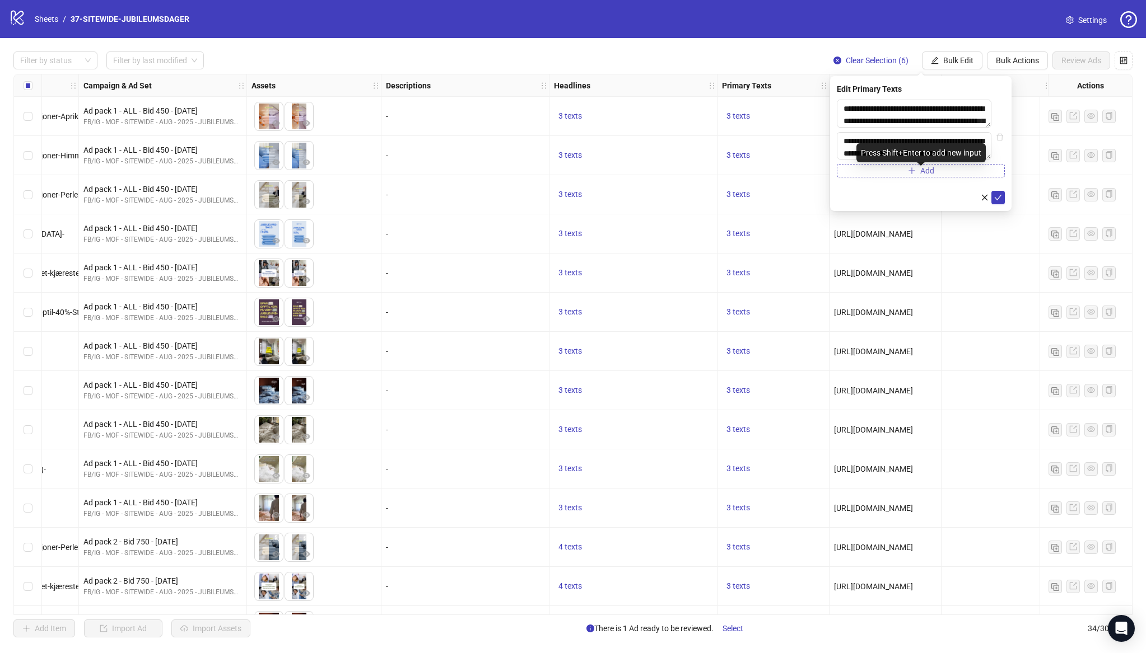
click at [920, 175] on span "Add" at bounding box center [927, 170] width 14 height 9
click at [904, 192] on textarea at bounding box center [920, 179] width 168 height 30
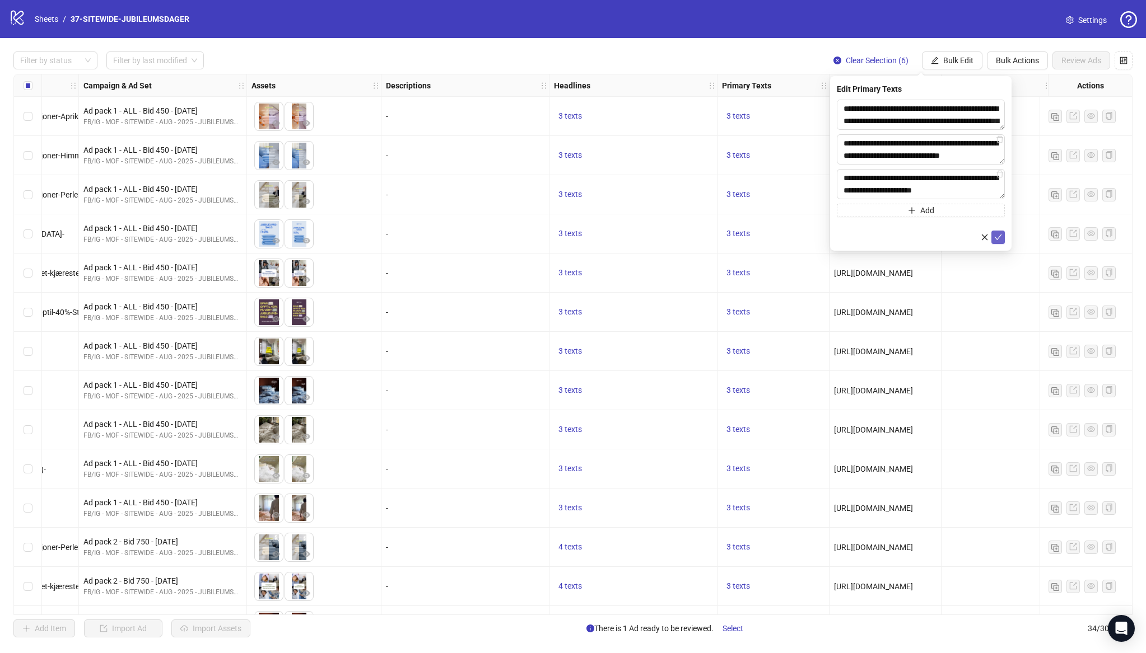
type textarea "**********"
click at [995, 234] on icon "check" at bounding box center [998, 237] width 8 height 8
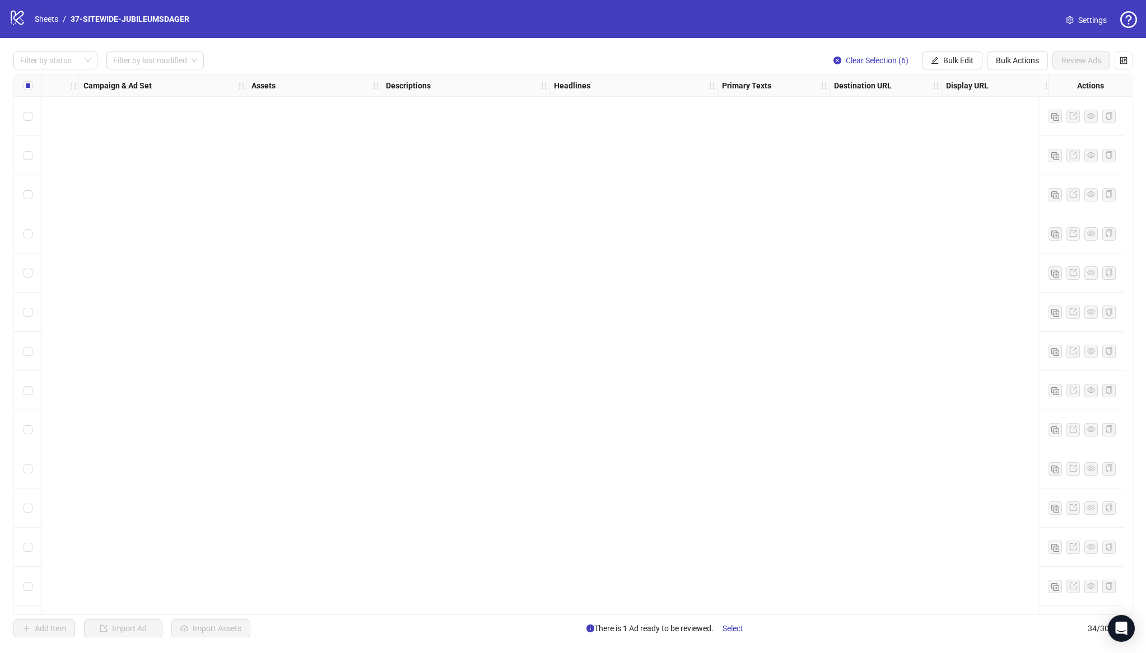
scroll to position [819, 282]
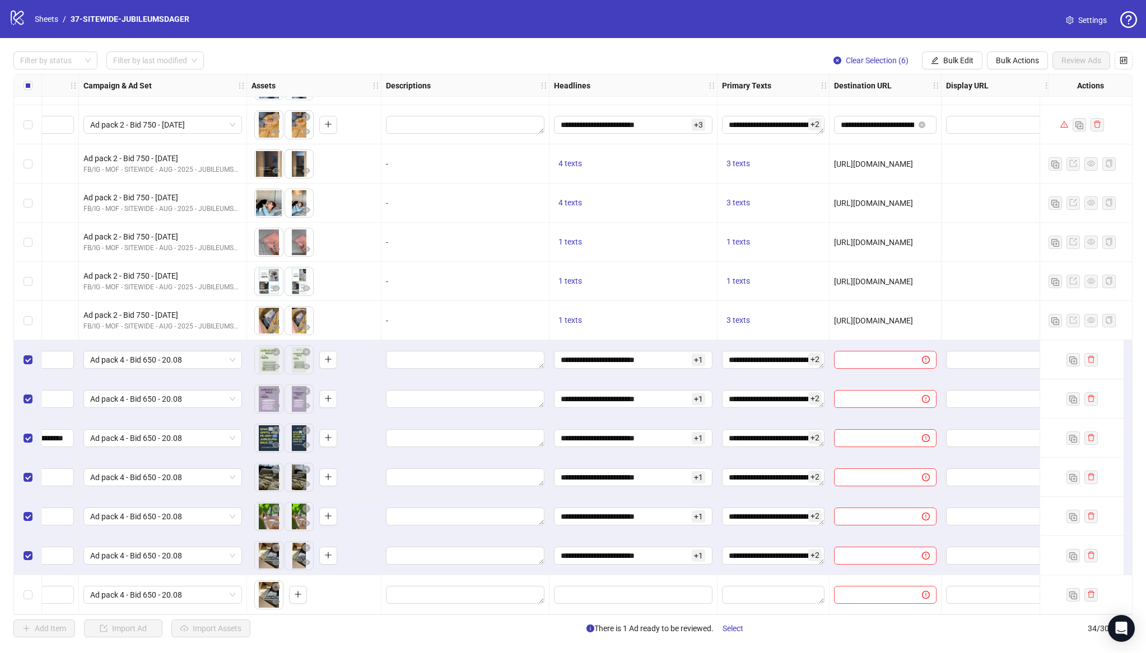
click at [859, 316] on span "[URL][DOMAIN_NAME]" at bounding box center [873, 320] width 79 height 9
copy span "[URL][DOMAIN_NAME]"
click at [868, 354] on input "text" at bounding box center [873, 360] width 66 height 12
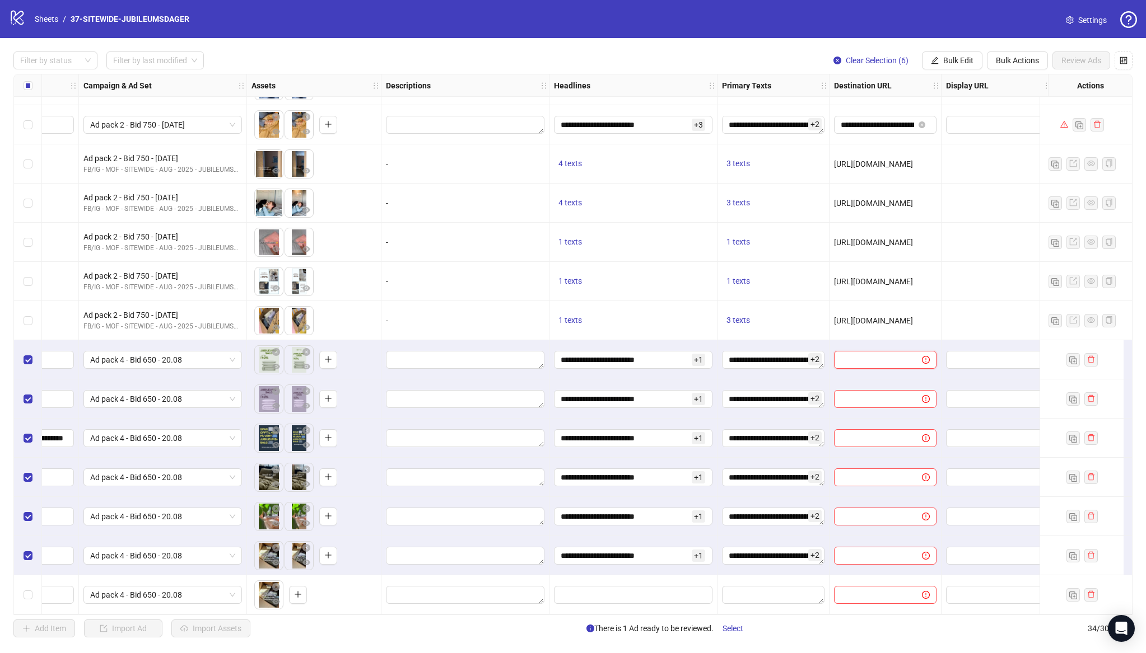
paste input "**********"
type input "**********"
click at [974, 64] on button "Bulk Edit" at bounding box center [952, 61] width 60 height 18
click at [957, 186] on span "Destination URL" at bounding box center [962, 190] width 67 height 12
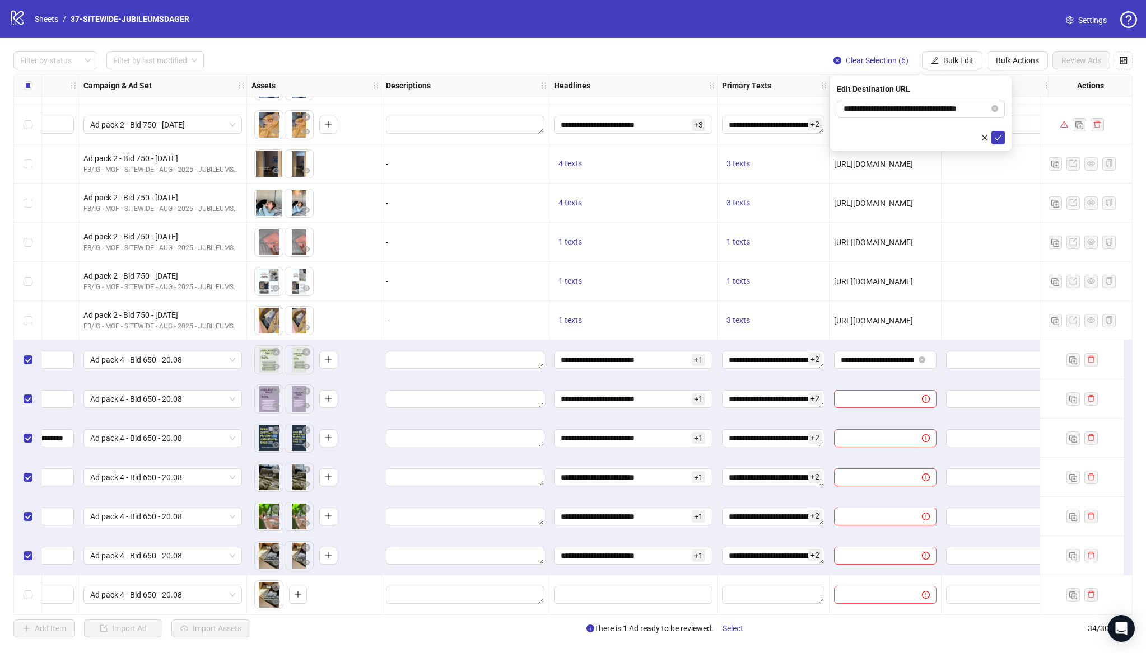
click at [999, 129] on form "**********" at bounding box center [920, 122] width 168 height 45
click at [997, 134] on icon "check" at bounding box center [998, 138] width 8 height 8
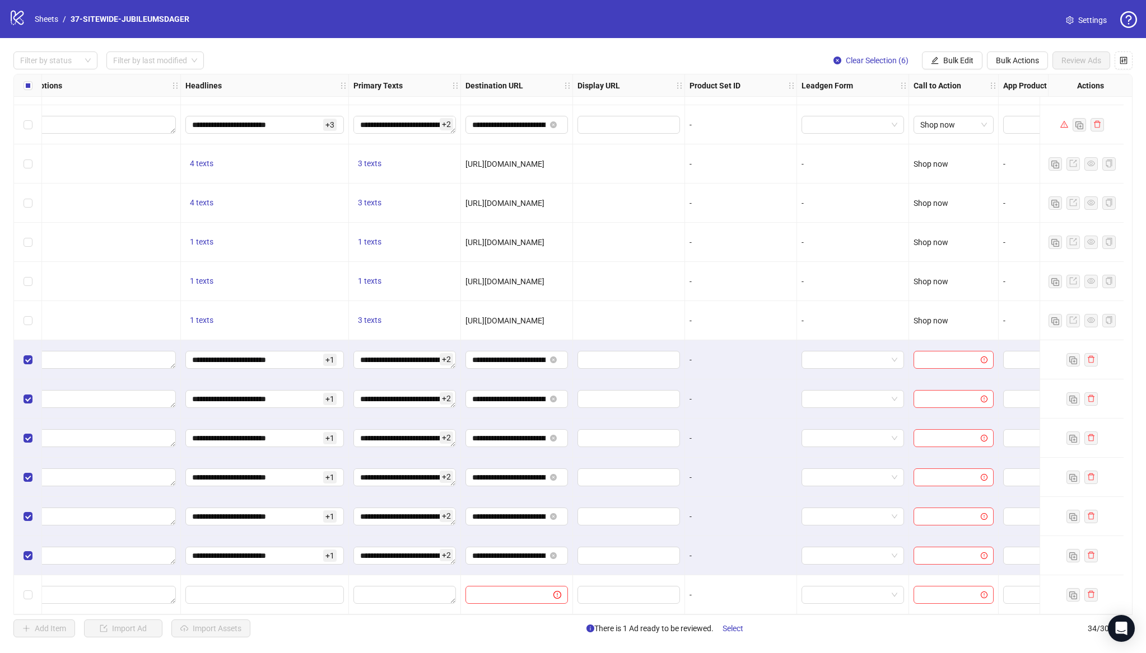
scroll to position [819, 722]
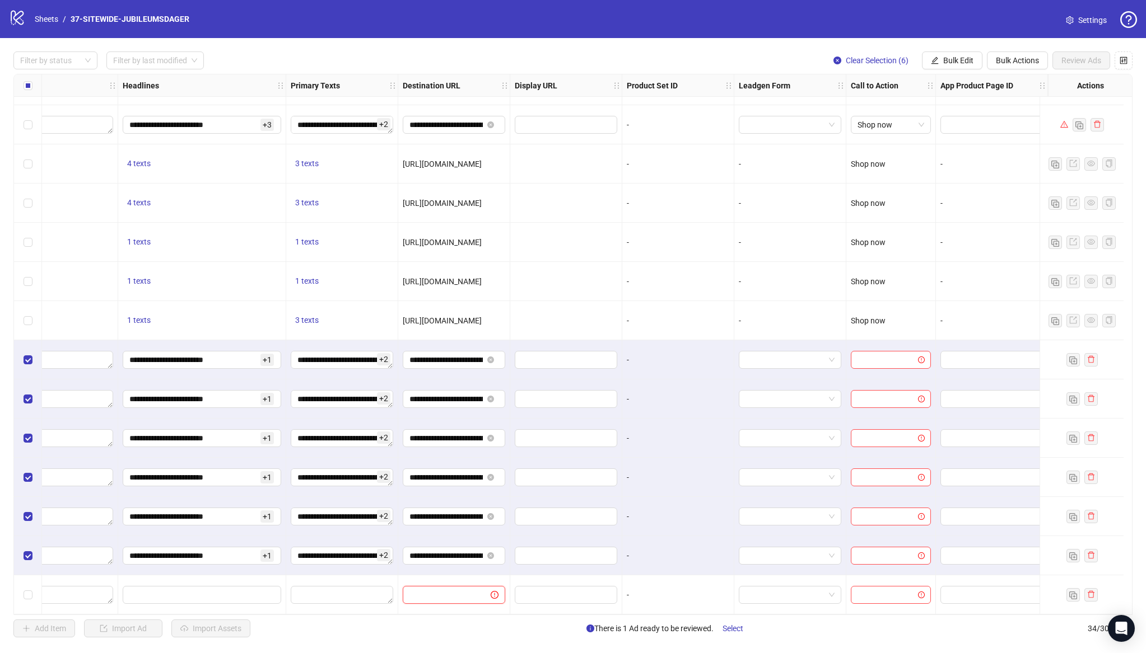
click at [458, 589] on input "text" at bounding box center [442, 595] width 66 height 12
paste input "**********"
type input "**********"
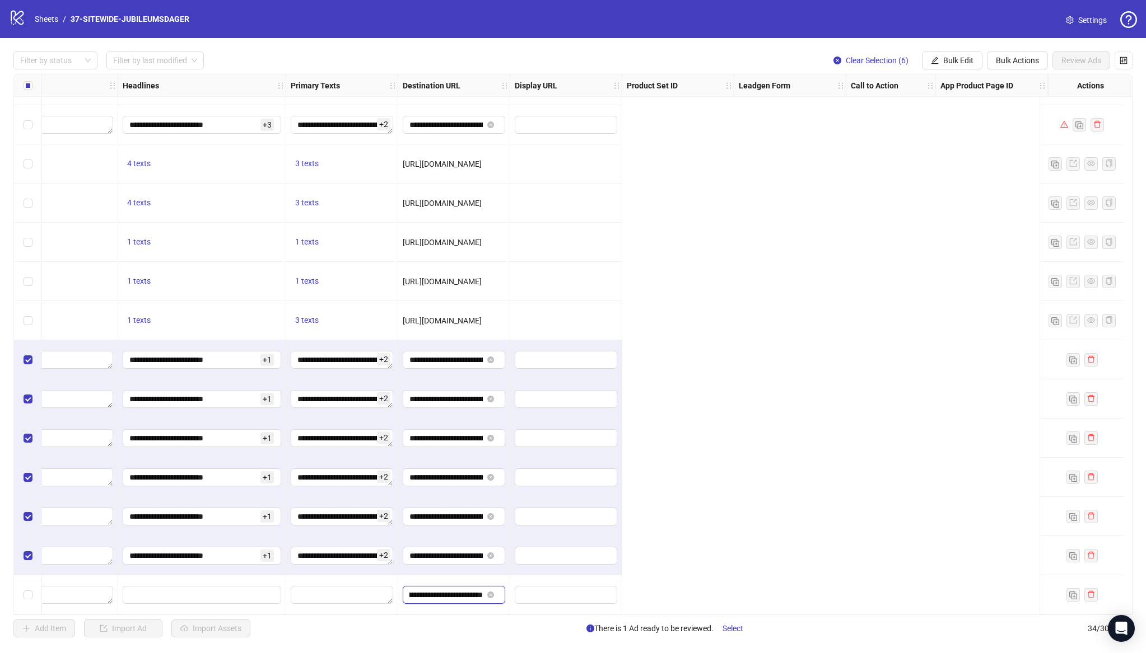
scroll to position [819, 0]
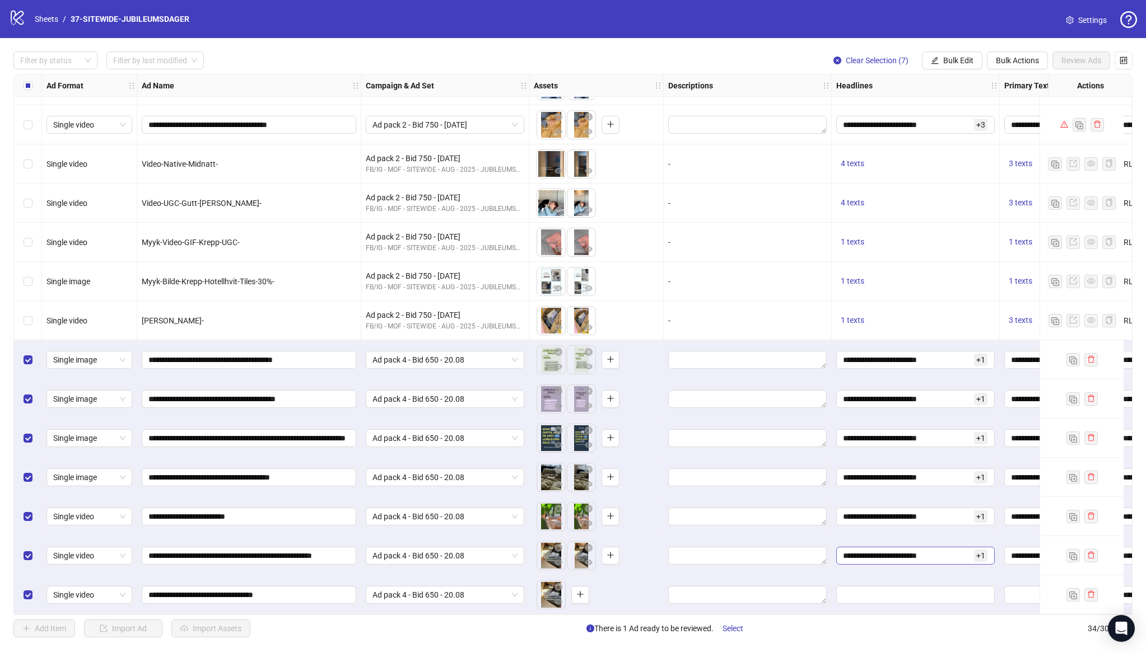
click at [897, 559] on span "**********" at bounding box center [915, 556] width 158 height 18
click at [894, 554] on input "**********" at bounding box center [907, 556] width 129 height 12
click at [893, 555] on input "**********" at bounding box center [907, 556] width 129 height 12
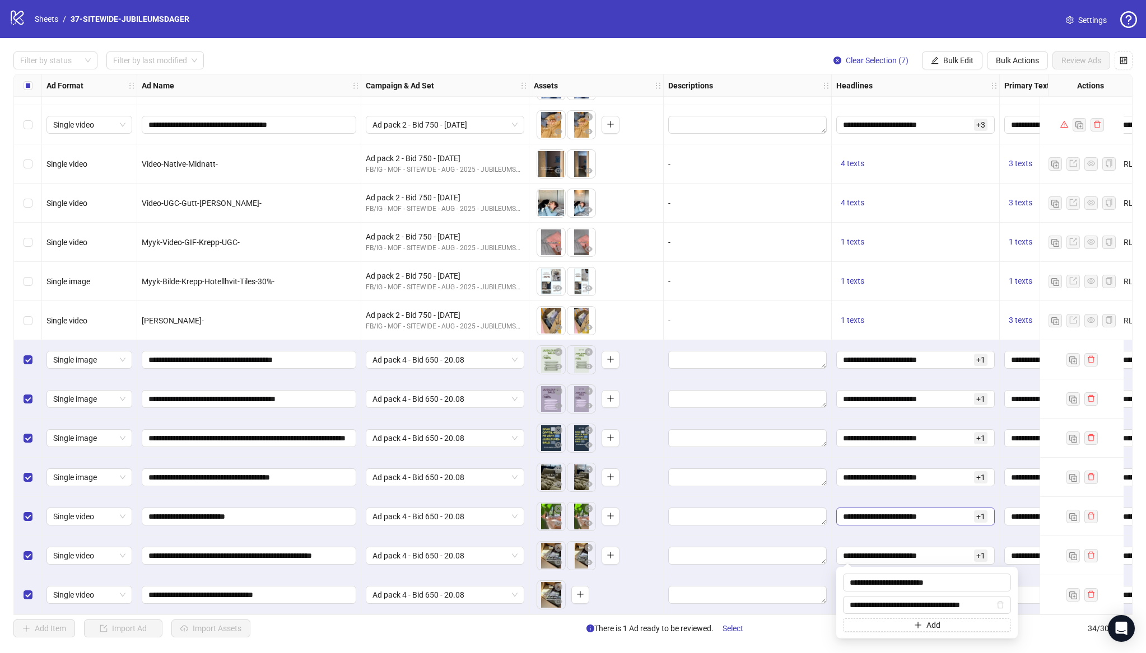
click at [837, 518] on span "**********" at bounding box center [915, 517] width 158 height 18
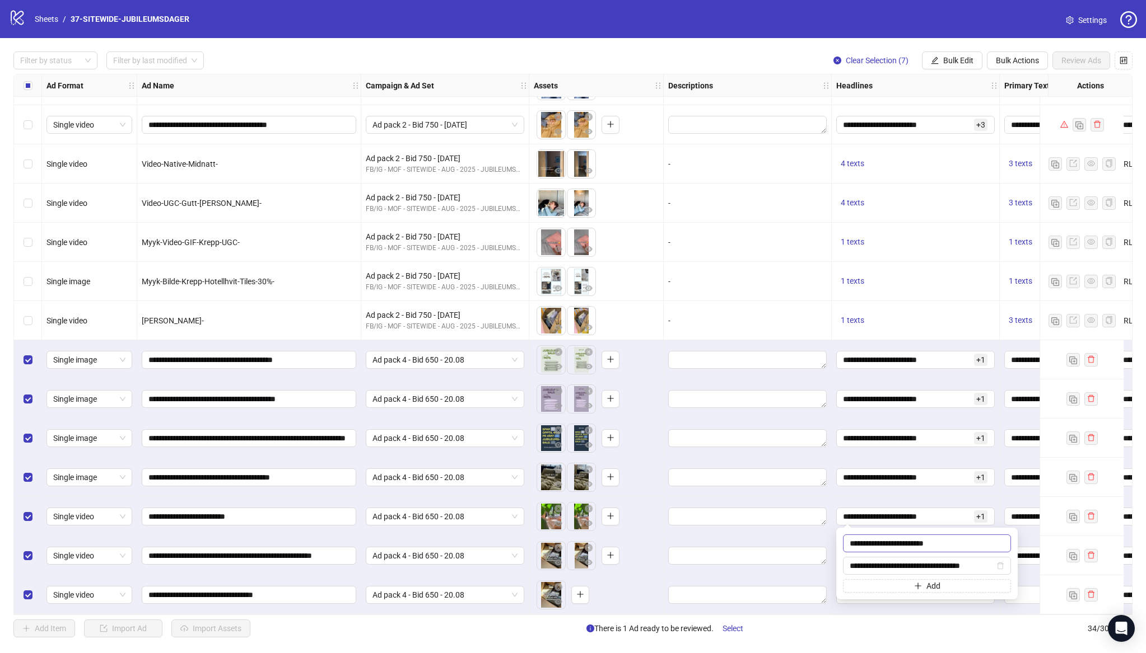
click at [882, 538] on input "**********" at bounding box center [927, 544] width 168 height 18
click at [755, 578] on div at bounding box center [747, 595] width 168 height 39
click at [915, 590] on input "Edit values" at bounding box center [914, 595] width 143 height 12
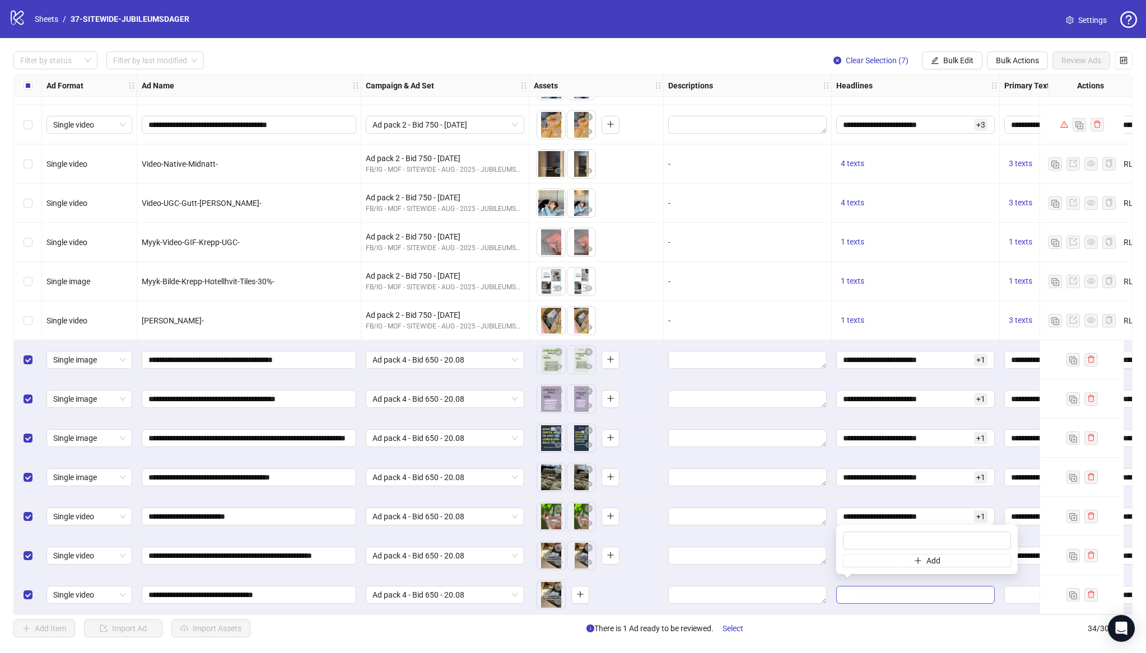
type input "**********"
click at [725, 576] on div at bounding box center [747, 595] width 168 height 39
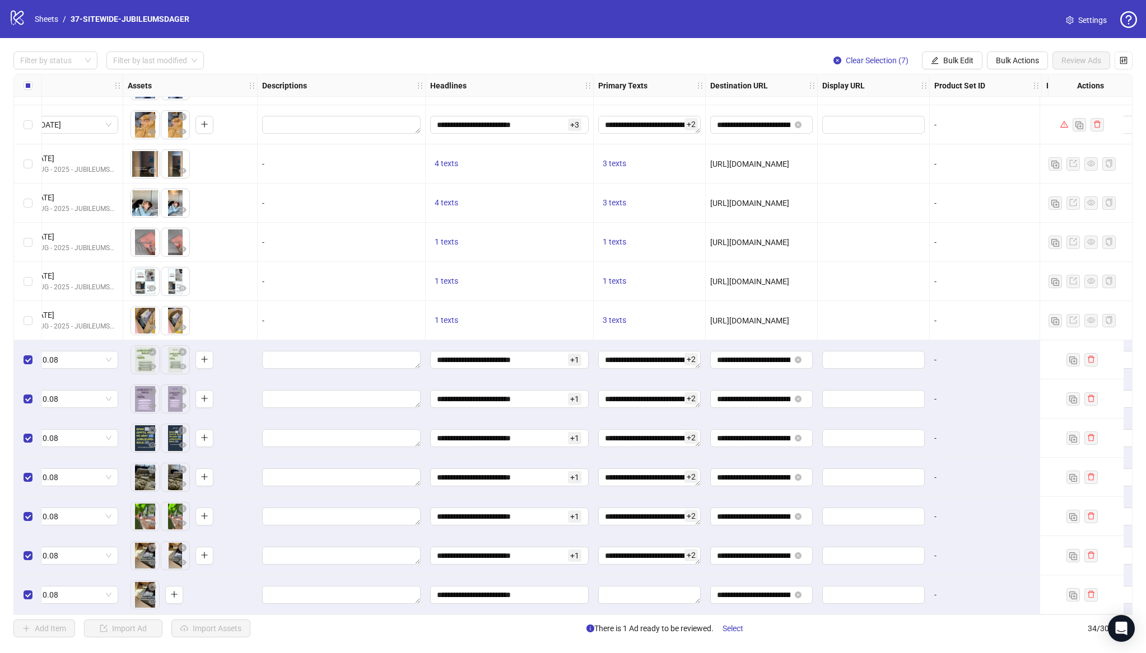
scroll to position [819, 414]
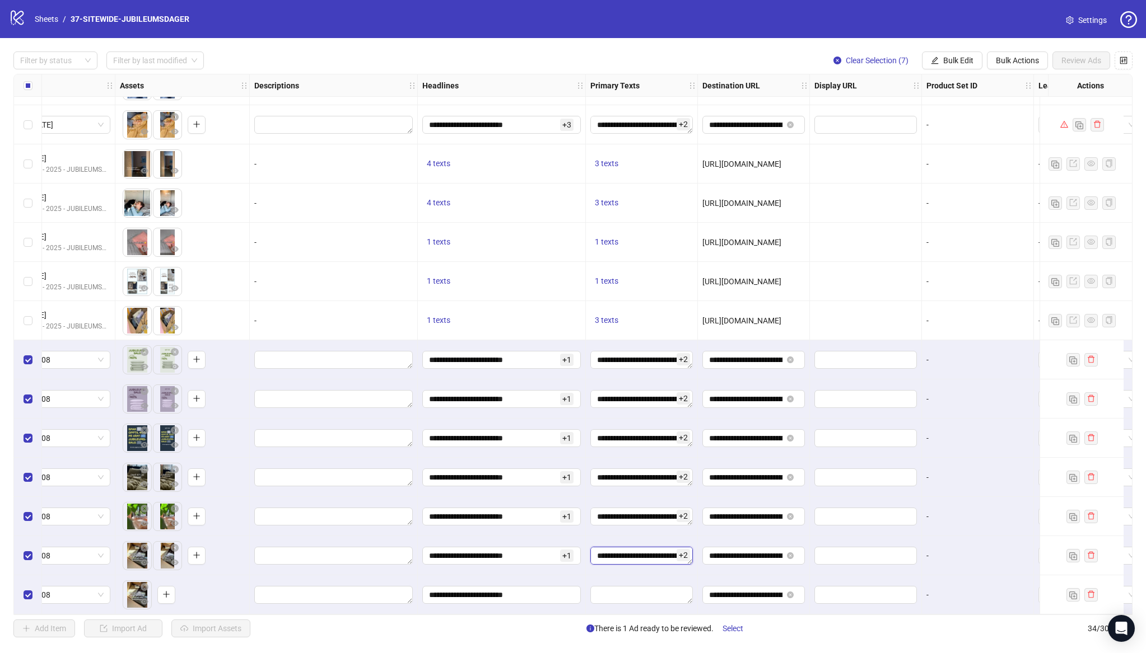
click at [642, 553] on textarea "**********" at bounding box center [641, 556] width 102 height 18
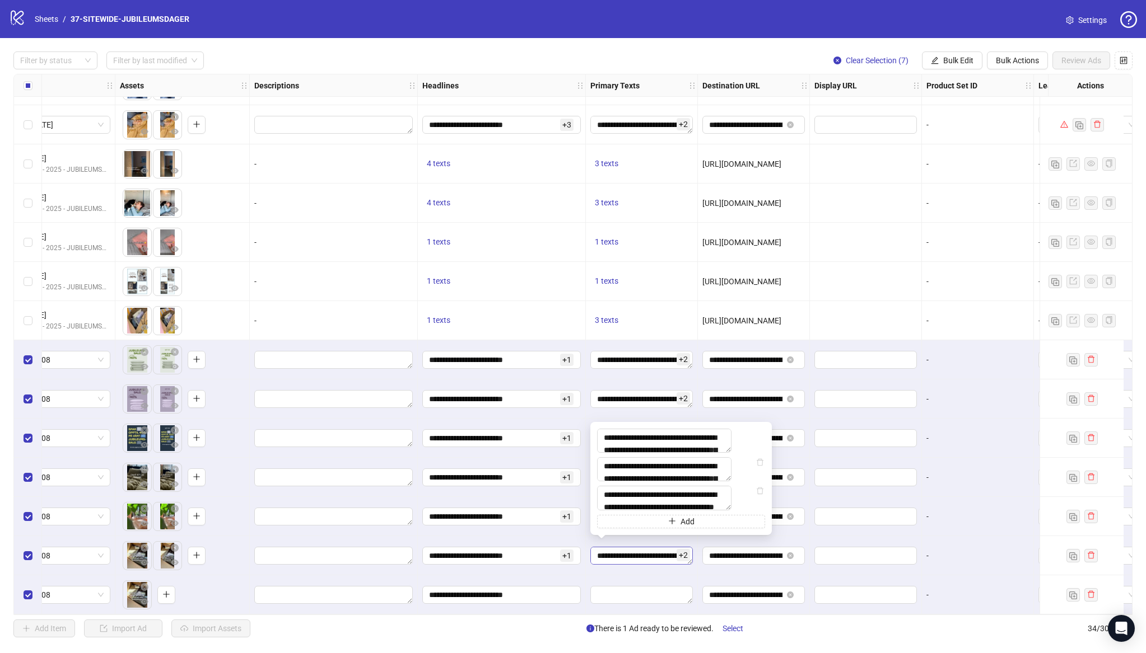
click at [642, 553] on textarea "**********" at bounding box center [641, 556] width 102 height 18
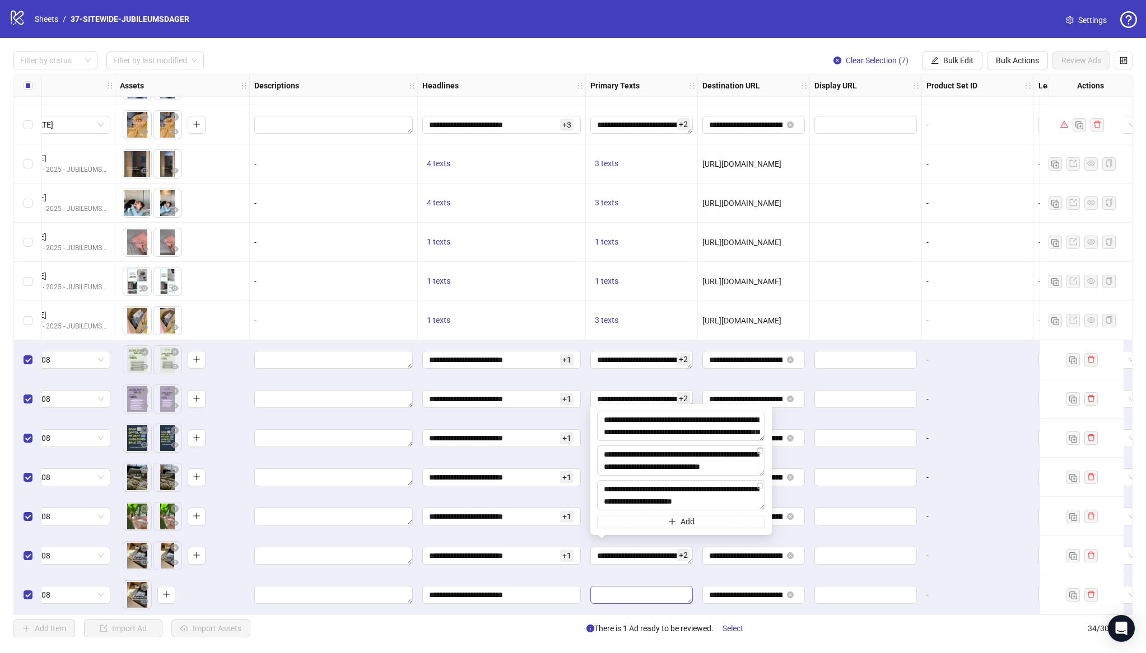
click at [627, 593] on textarea "Edit values" at bounding box center [641, 595] width 102 height 18
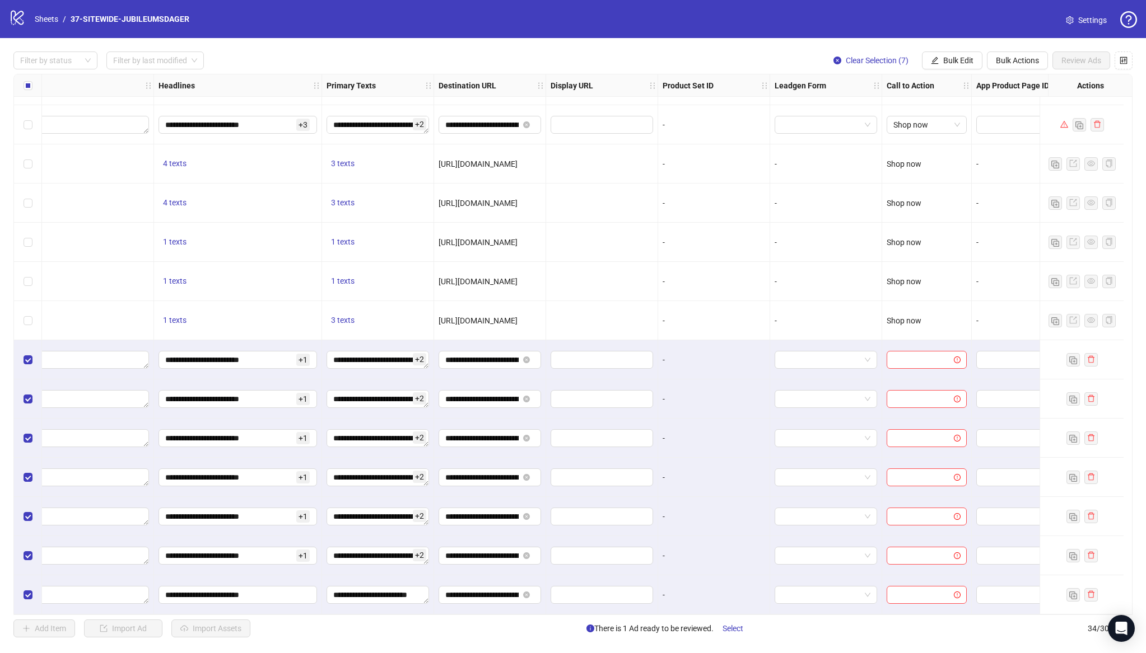
scroll to position [819, 722]
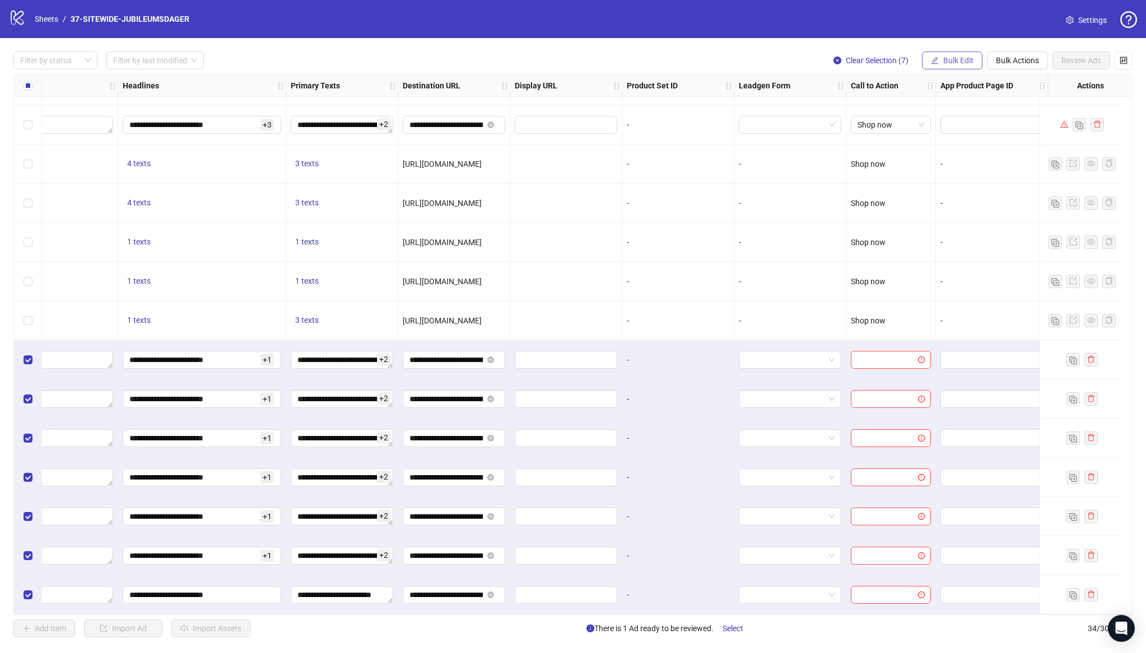
click at [951, 63] on span "Bulk Edit" at bounding box center [958, 60] width 30 height 9
click at [951, 242] on span "Call to Action" at bounding box center [962, 244] width 67 height 12
click at [962, 107] on input "search" at bounding box center [915, 108] width 144 height 17
click at [906, 171] on div "Shop now" at bounding box center [920, 167] width 150 height 12
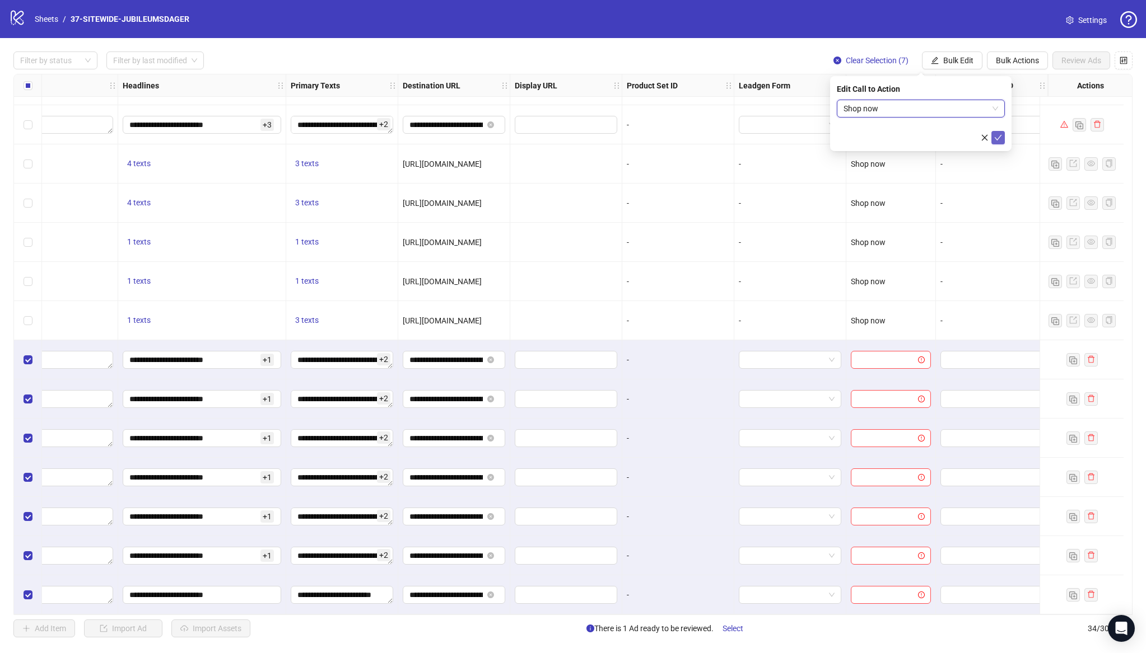
click at [1001, 138] on icon "check" at bounding box center [998, 138] width 8 height 8
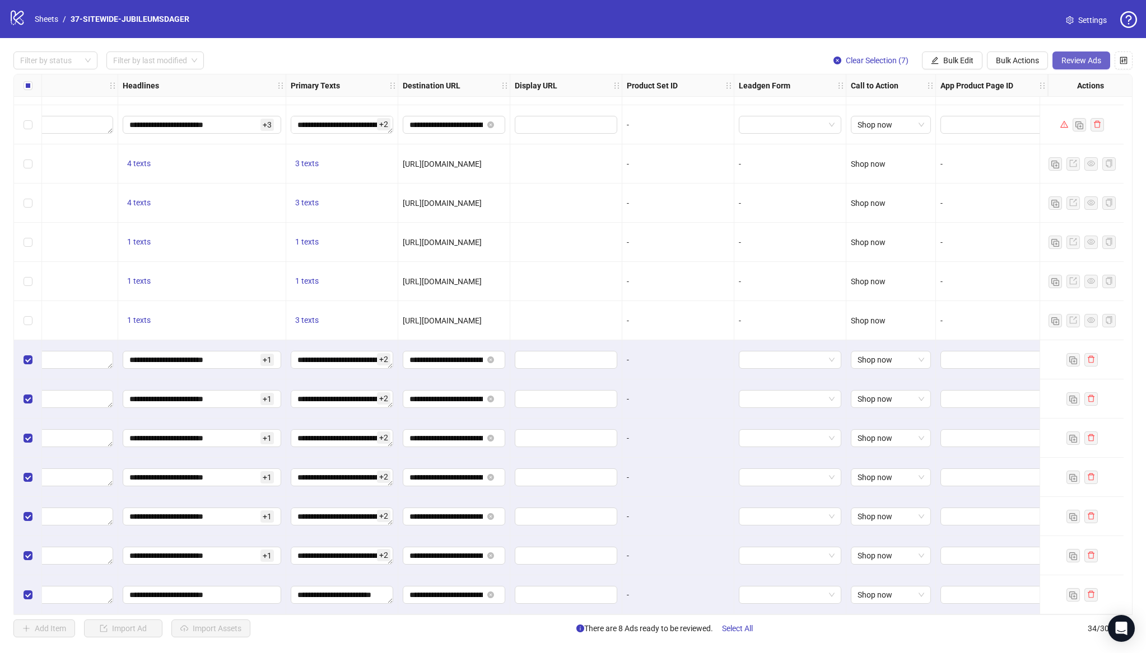
click at [1076, 59] on span "Review Ads" at bounding box center [1081, 60] width 40 height 9
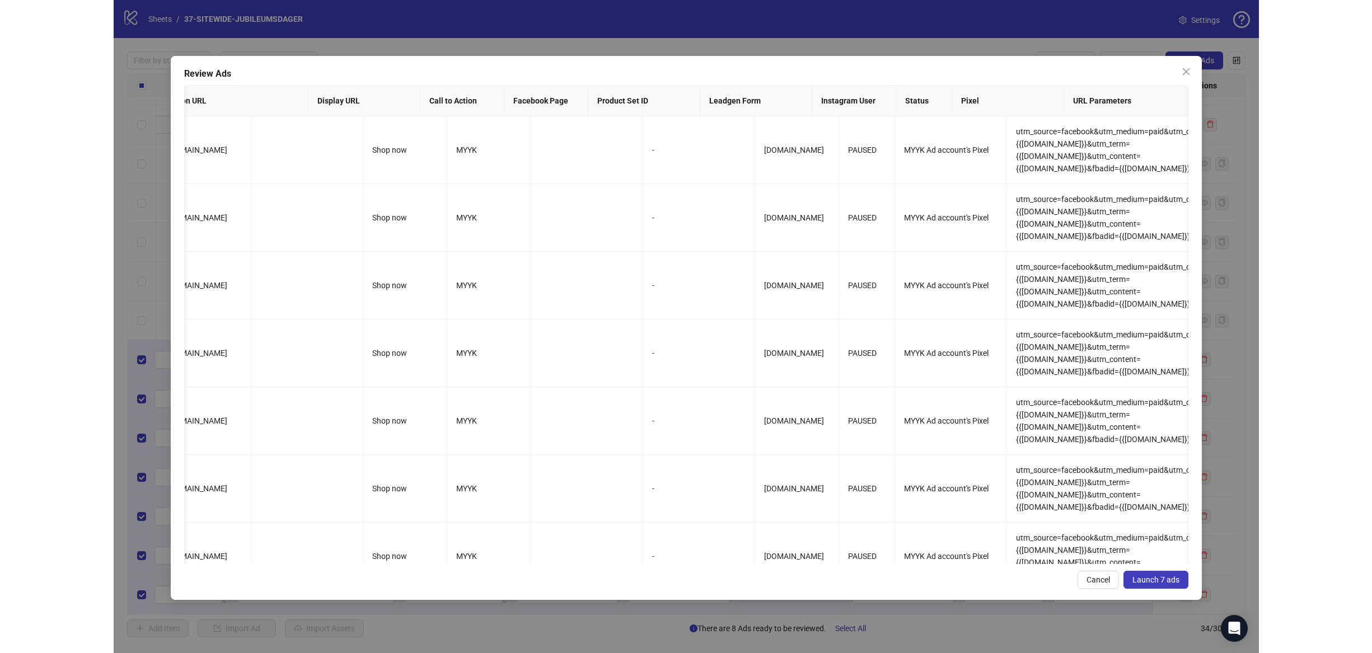
scroll to position [0, 1103]
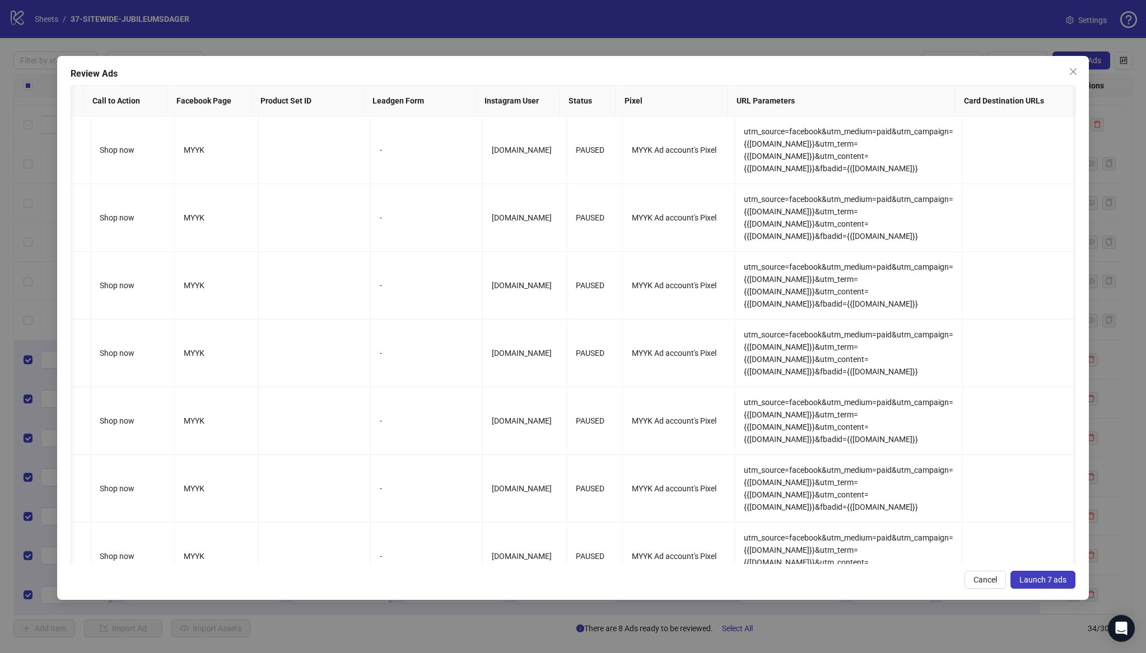
click at [1047, 571] on button "Launch 7 ads" at bounding box center [1042, 580] width 65 height 18
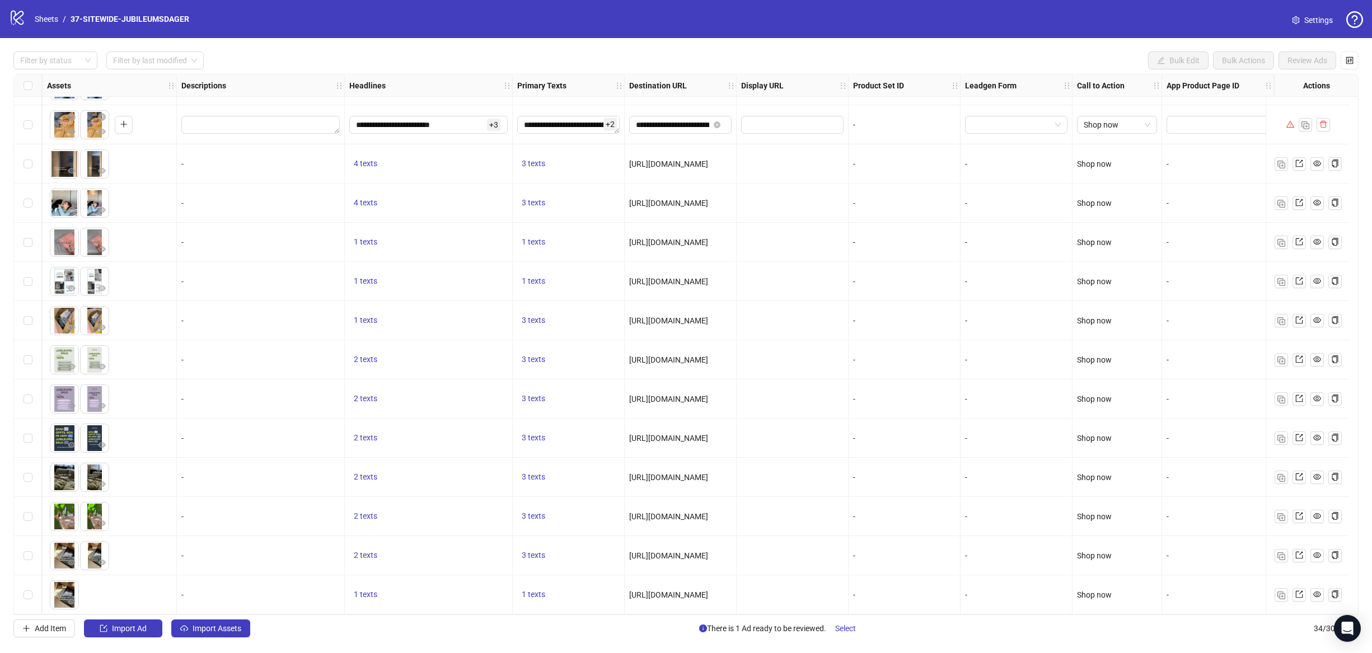
scroll to position [819, 495]
